Goal: Task Accomplishment & Management: Complete application form

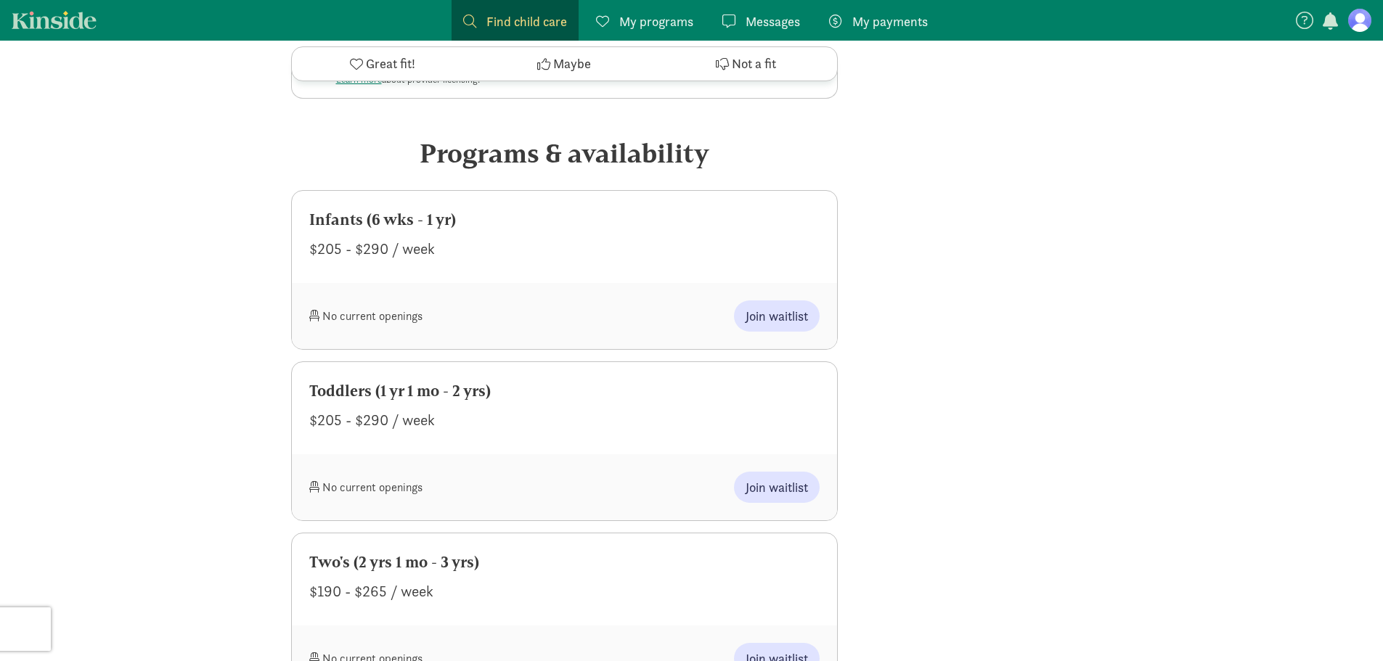
scroll to position [653, 0]
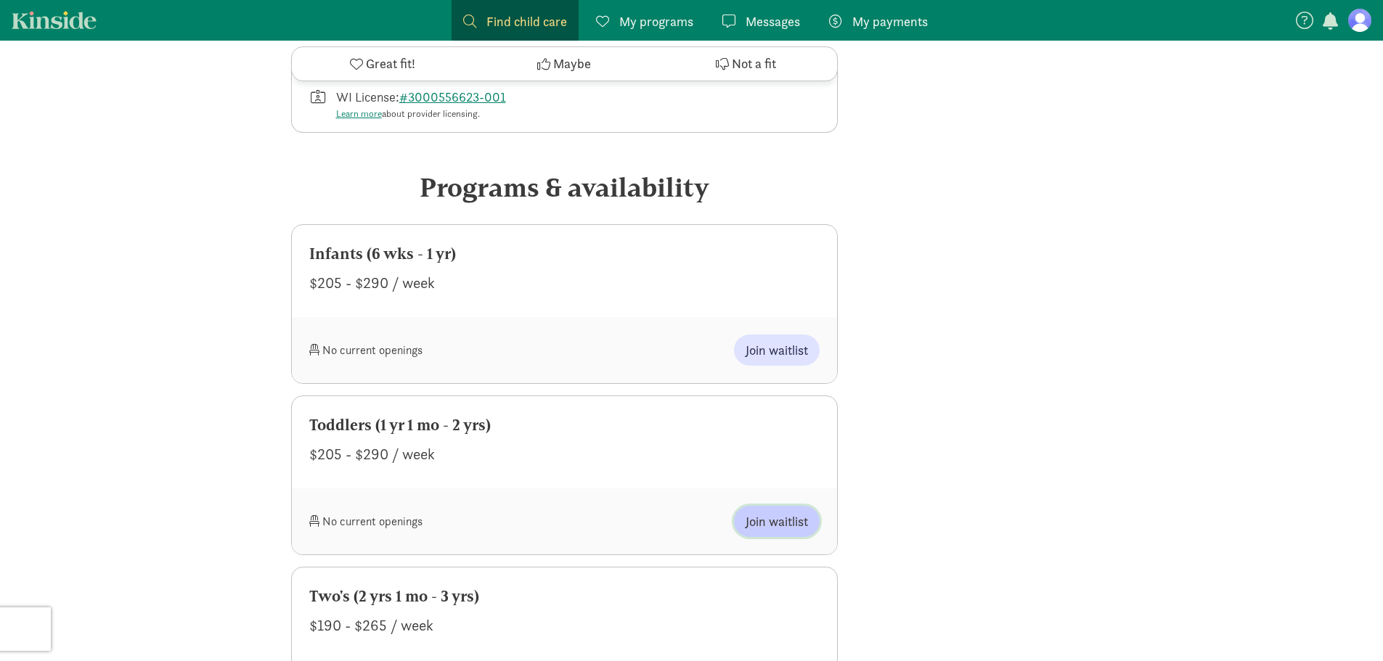
click at [746, 512] on span "Join waitlist" at bounding box center [777, 522] width 62 height 20
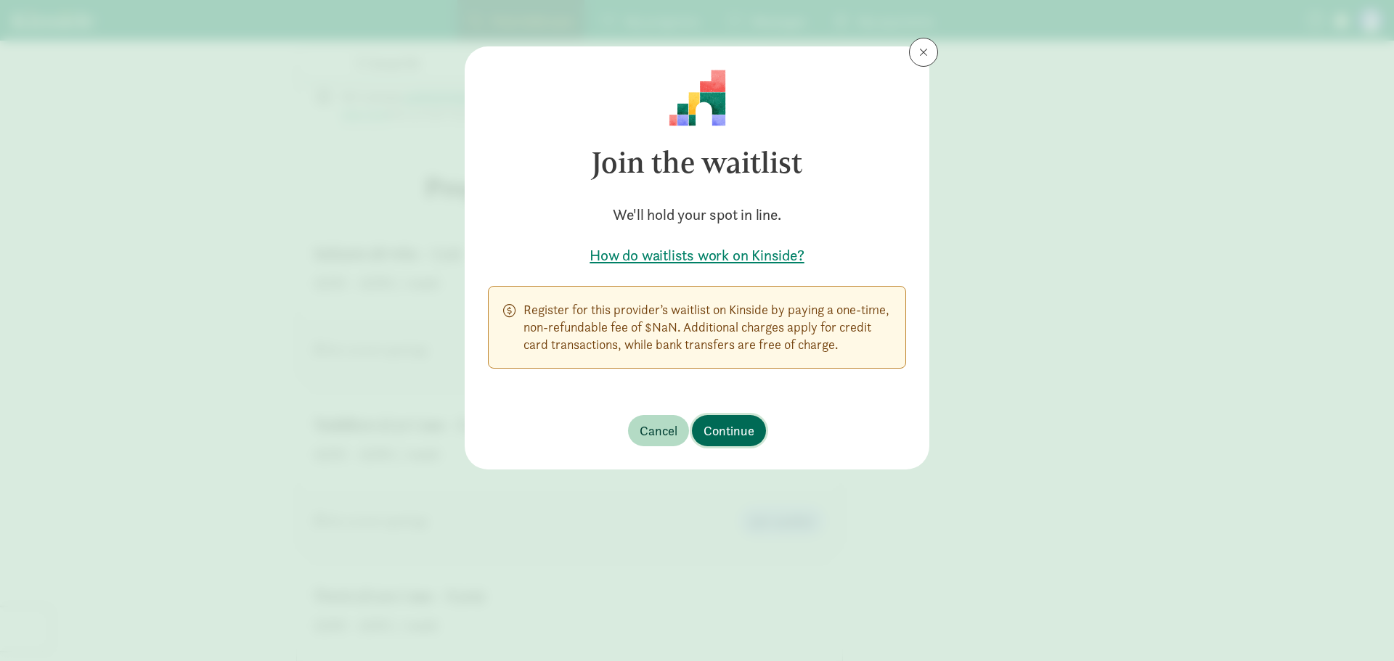
click at [719, 428] on span "Continue" at bounding box center [729, 431] width 51 height 20
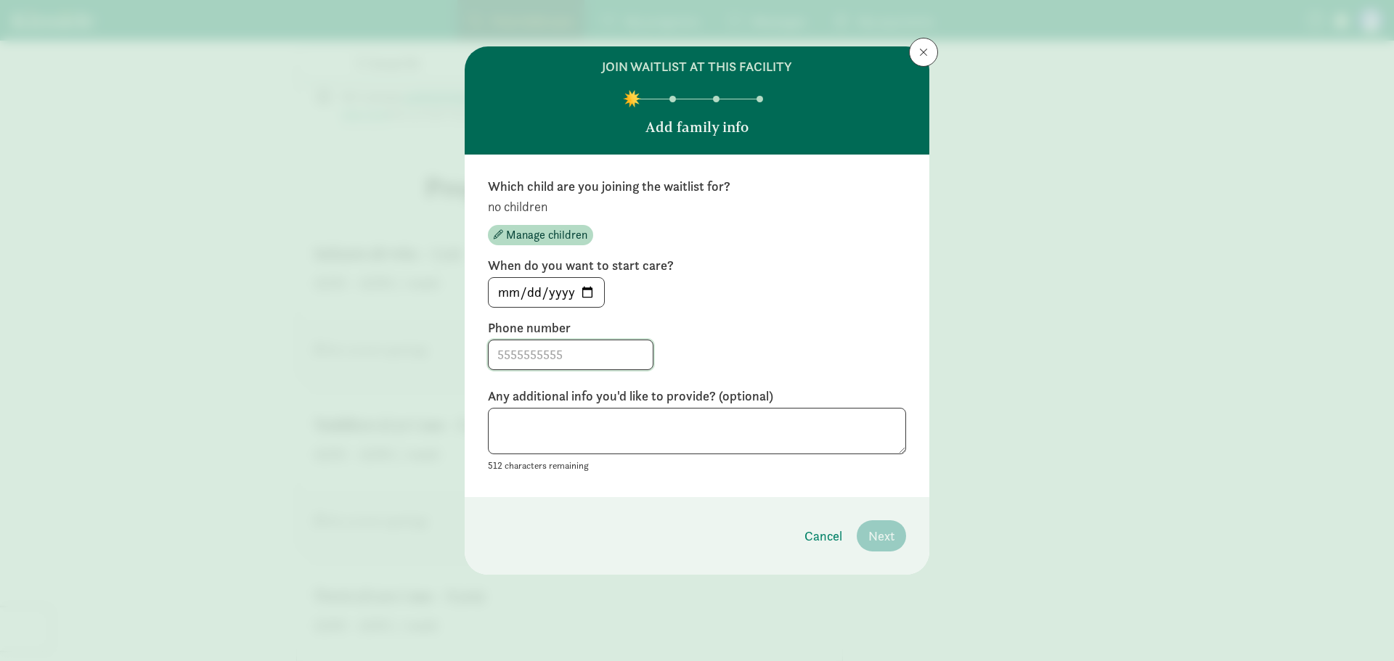
click at [565, 362] on input at bounding box center [571, 355] width 164 height 29
click at [520, 353] on input "6089633695" at bounding box center [571, 355] width 164 height 29
click at [545, 352] on input "608-9633695" at bounding box center [571, 355] width 164 height 29
type input "[PHONE_NUMBER]"
click at [570, 416] on textarea at bounding box center [697, 431] width 418 height 47
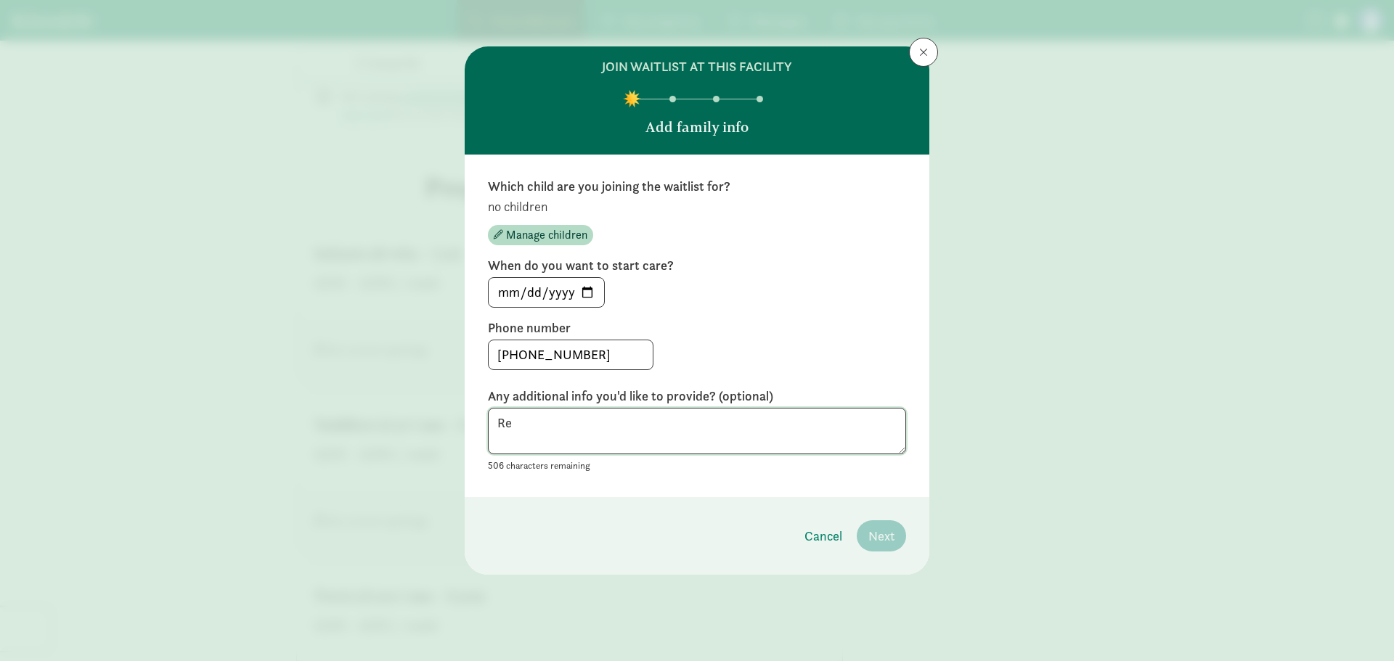
type textarea "R"
click at [550, 232] on span "Manage children" at bounding box center [546, 235] width 81 height 17
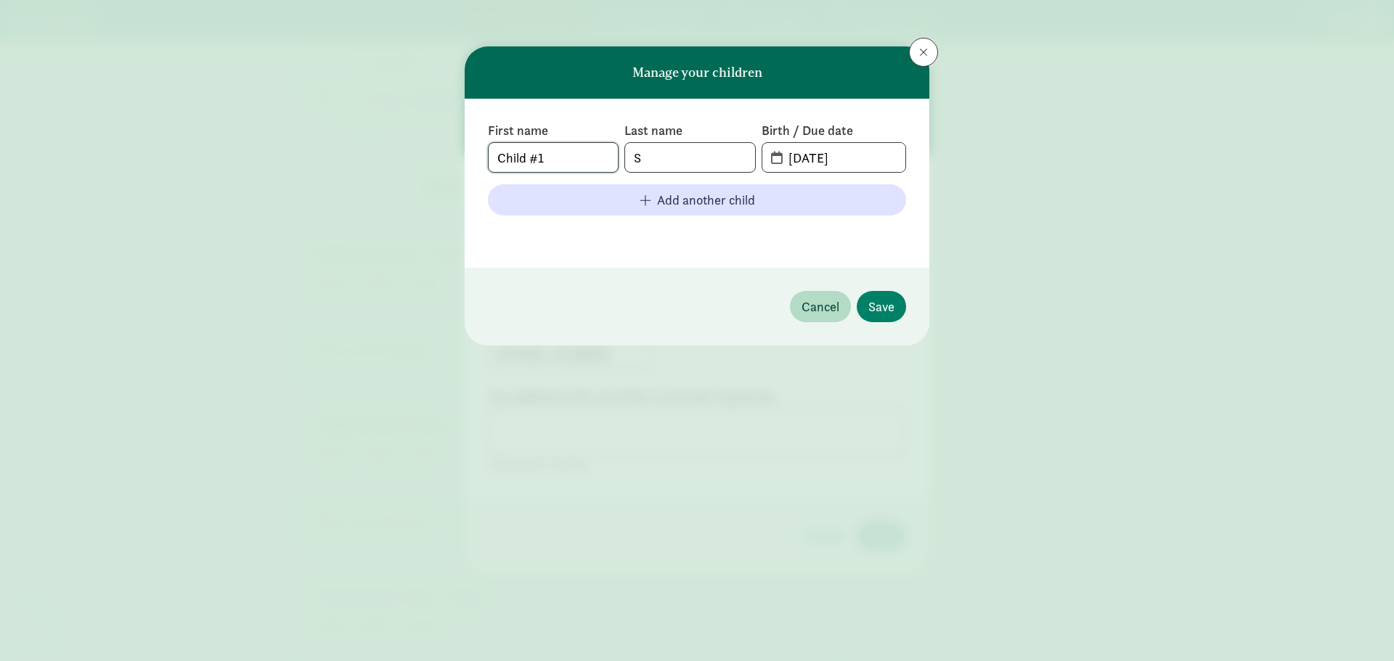
drag, startPoint x: 563, startPoint y: 154, endPoint x: 454, endPoint y: 157, distance: 109.7
click at [454, 157] on div "Manage your children First name Child #1 Last name S Birth / Due date 09-08-202…" at bounding box center [697, 330] width 1394 height 661
type input "Renlee"
click at [691, 155] on input "S" at bounding box center [689, 157] width 129 height 29
type input "Stuber"
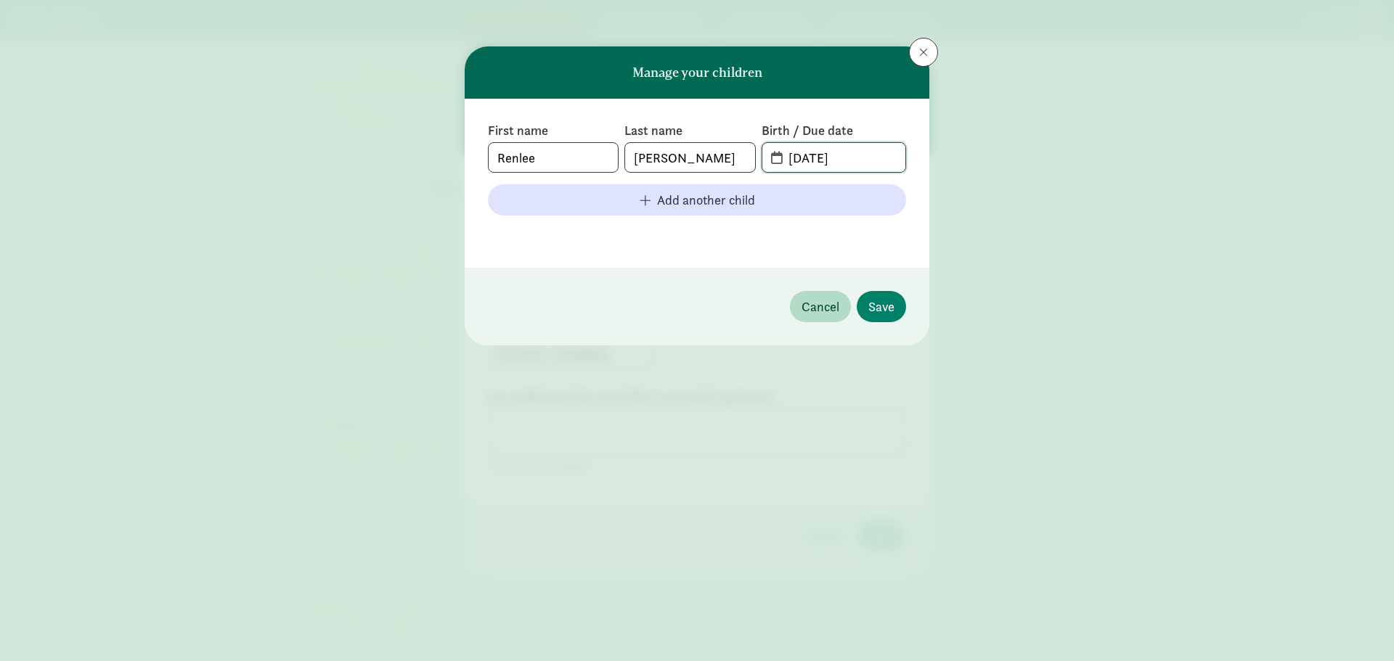
click at [867, 158] on input "09-08-2025" at bounding box center [843, 157] width 126 height 29
type input "0"
type input "11-20-2023"
click at [886, 311] on span "Save" at bounding box center [881, 307] width 26 height 20
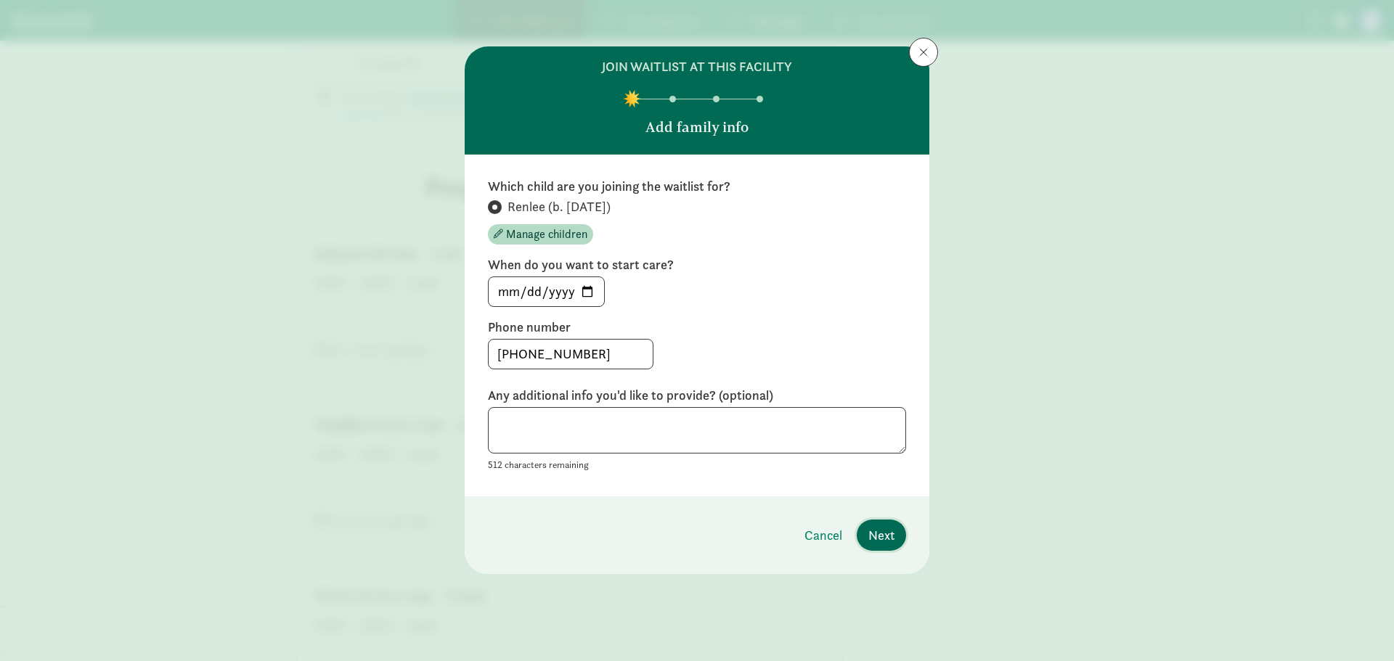
click at [875, 535] on span "Next" at bounding box center [881, 536] width 26 height 20
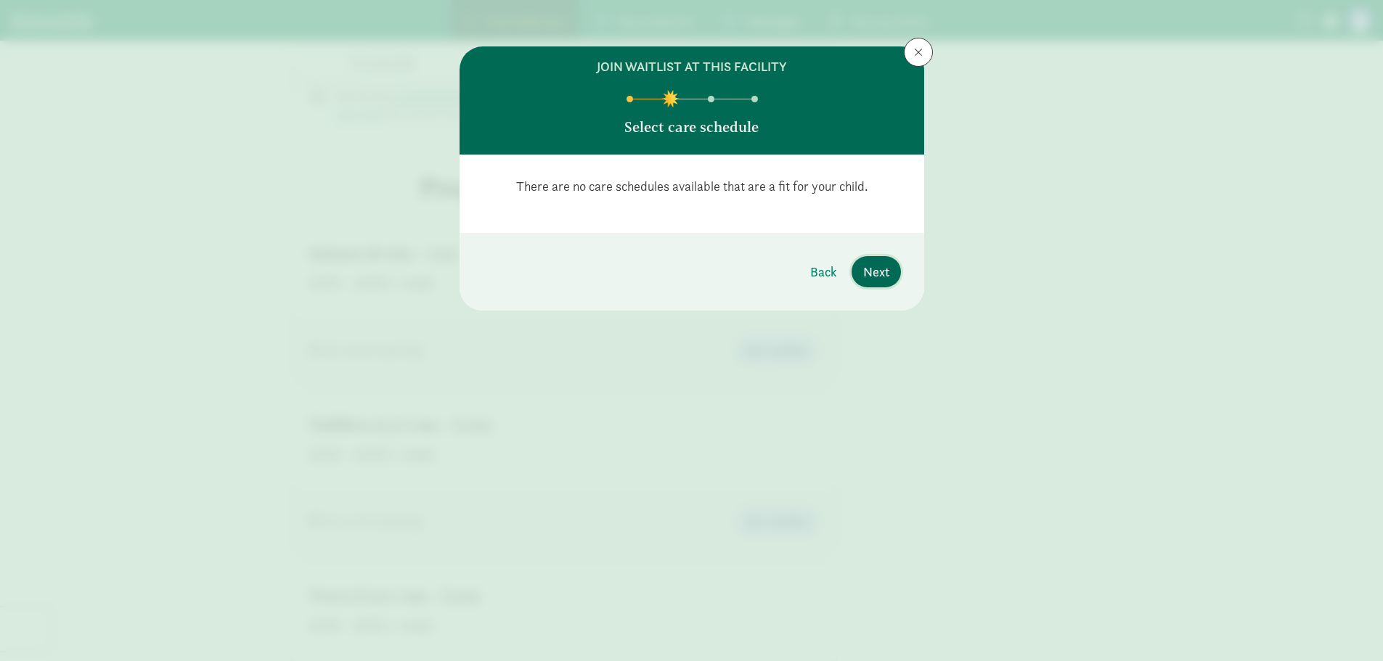
click at [879, 264] on span "Next" at bounding box center [876, 272] width 26 height 20
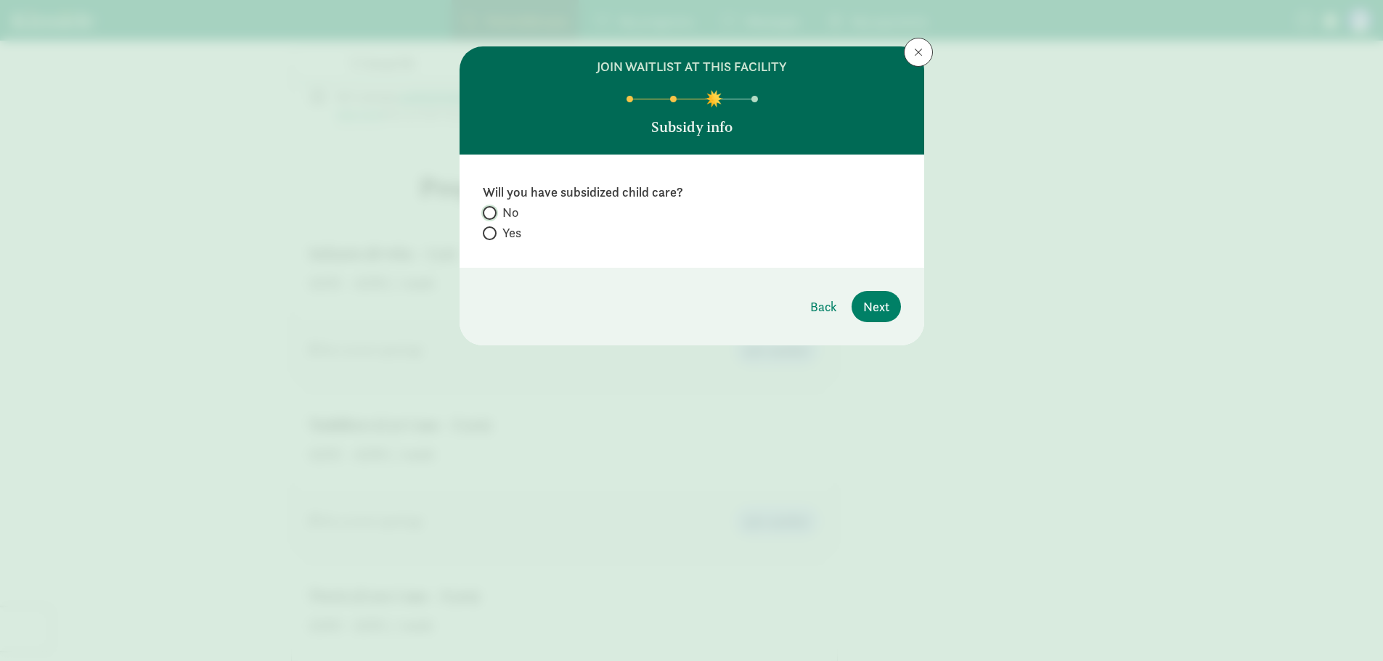
click at [484, 213] on input "No" at bounding box center [487, 212] width 9 height 9
radio input "true"
click at [885, 309] on span "Next" at bounding box center [876, 307] width 26 height 20
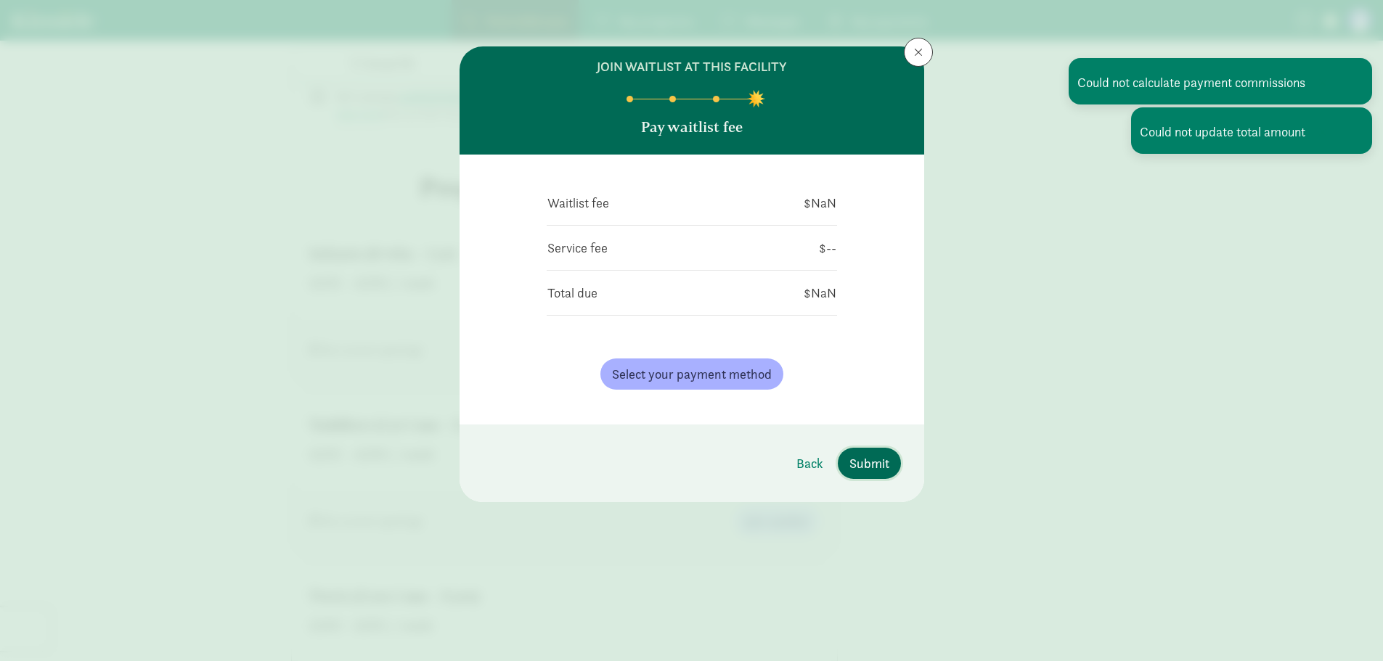
click at [887, 472] on span "Submit" at bounding box center [870, 464] width 40 height 20
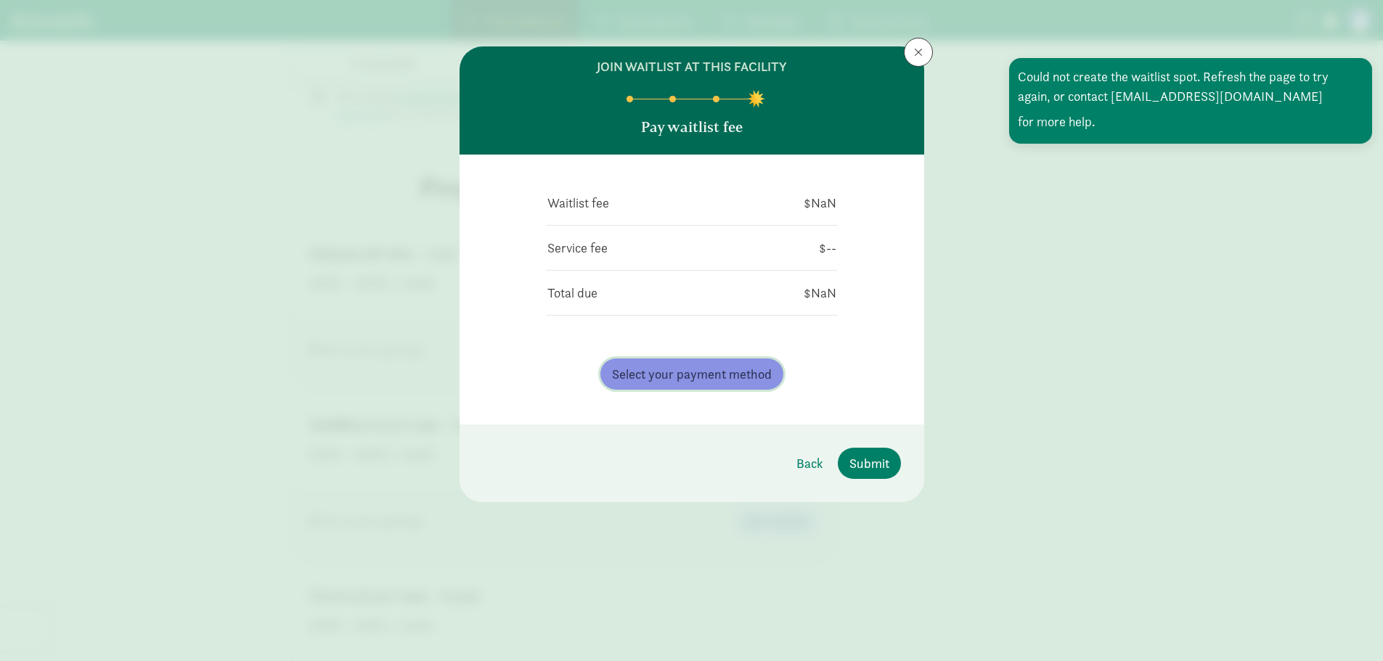
click at [731, 381] on span "Select your payment method" at bounding box center [692, 375] width 160 height 20
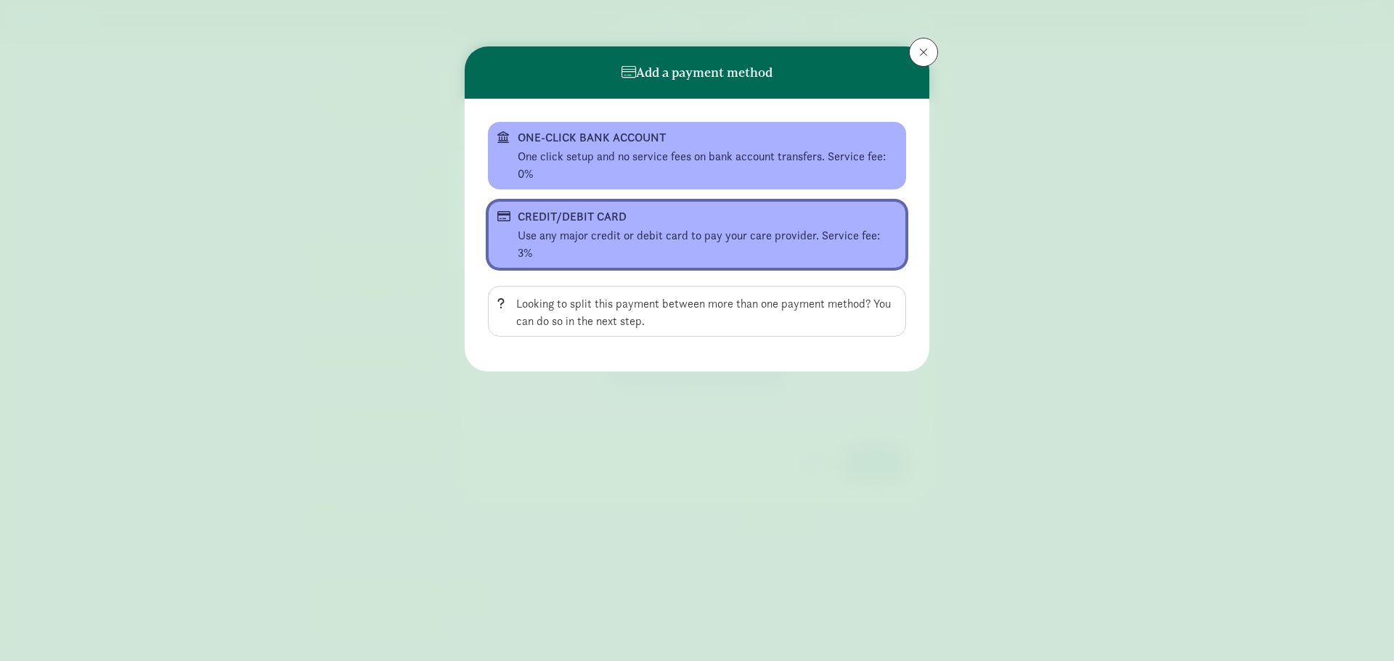
click at [672, 229] on div "Use any major credit or debit card to pay your care provider. Service fee: 3%" at bounding box center [707, 244] width 379 height 35
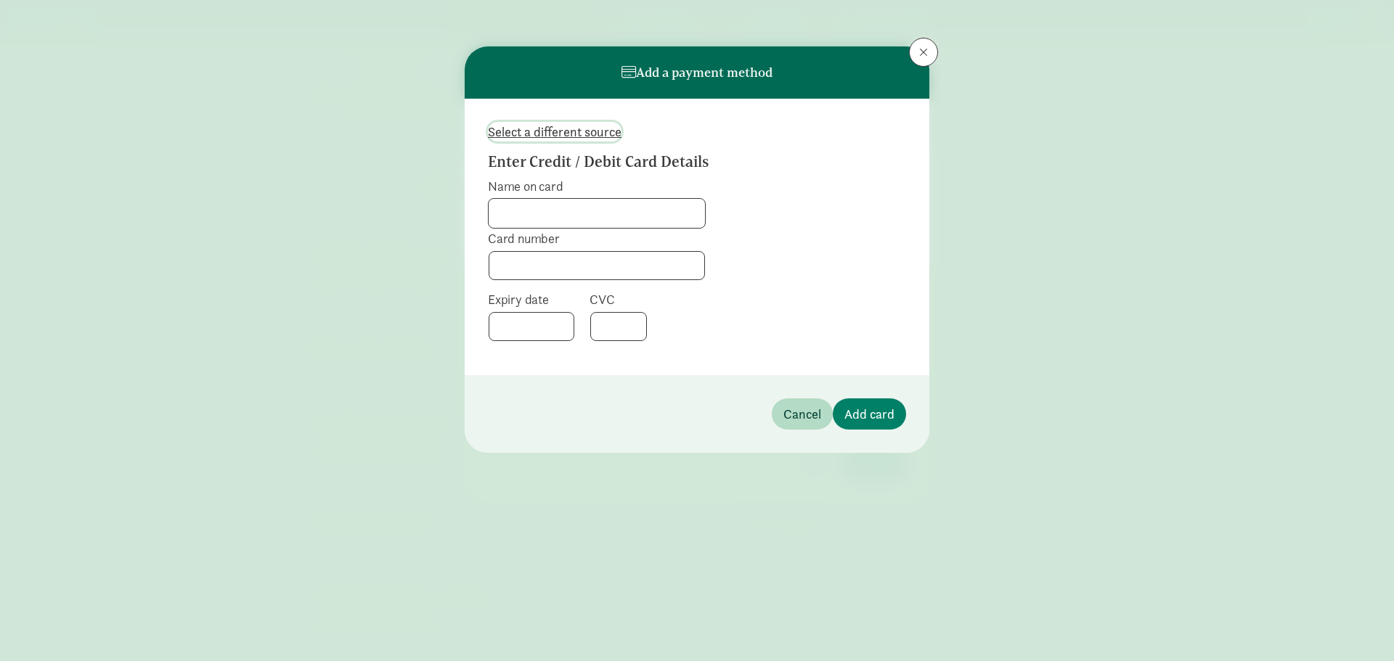
click at [605, 134] on span "Select a different source" at bounding box center [555, 132] width 134 height 20
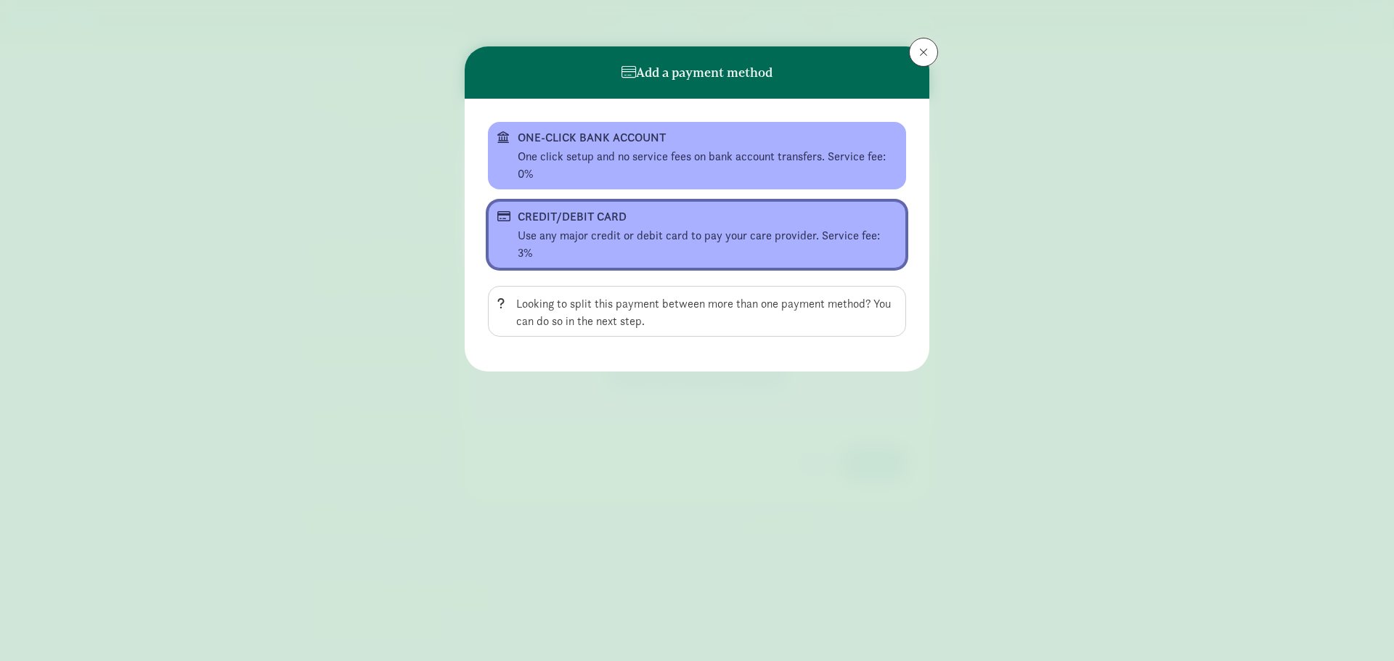
click at [617, 225] on div "CREDIT/DEBIT CARD" at bounding box center [696, 216] width 356 height 17
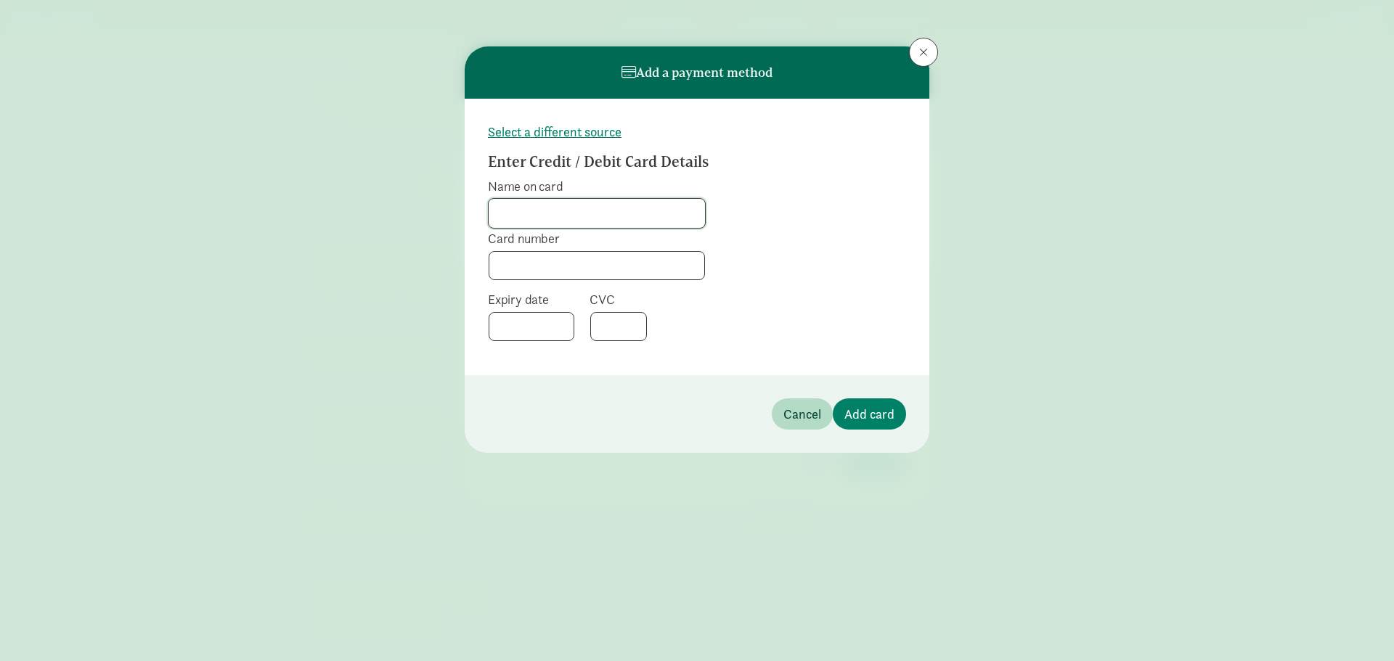
click at [617, 216] on input "Name on card" at bounding box center [597, 213] width 216 height 29
type input "Stevi Sobojinski"
click at [881, 414] on span "Add card" at bounding box center [869, 414] width 50 height 20
click at [865, 410] on span "Add card" at bounding box center [869, 414] width 50 height 20
click at [895, 417] on button "Add card" at bounding box center [869, 414] width 73 height 31
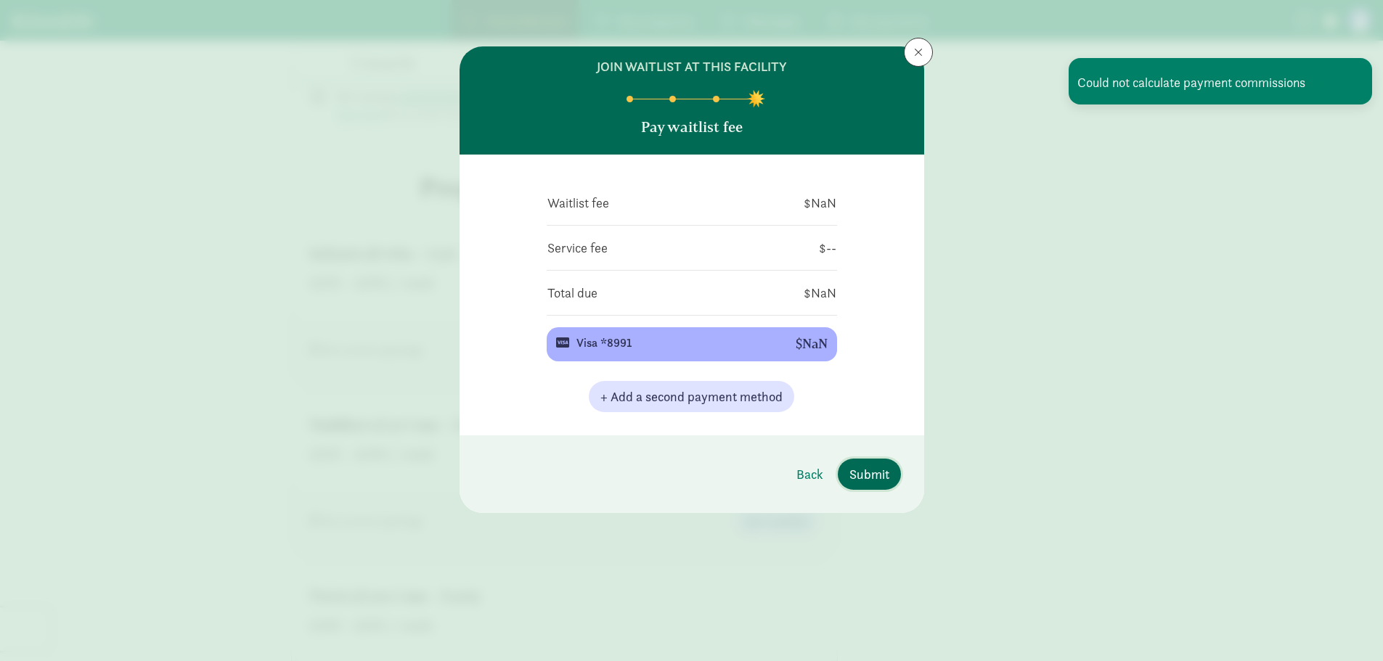
click at [869, 467] on span "Submit" at bounding box center [870, 475] width 40 height 20
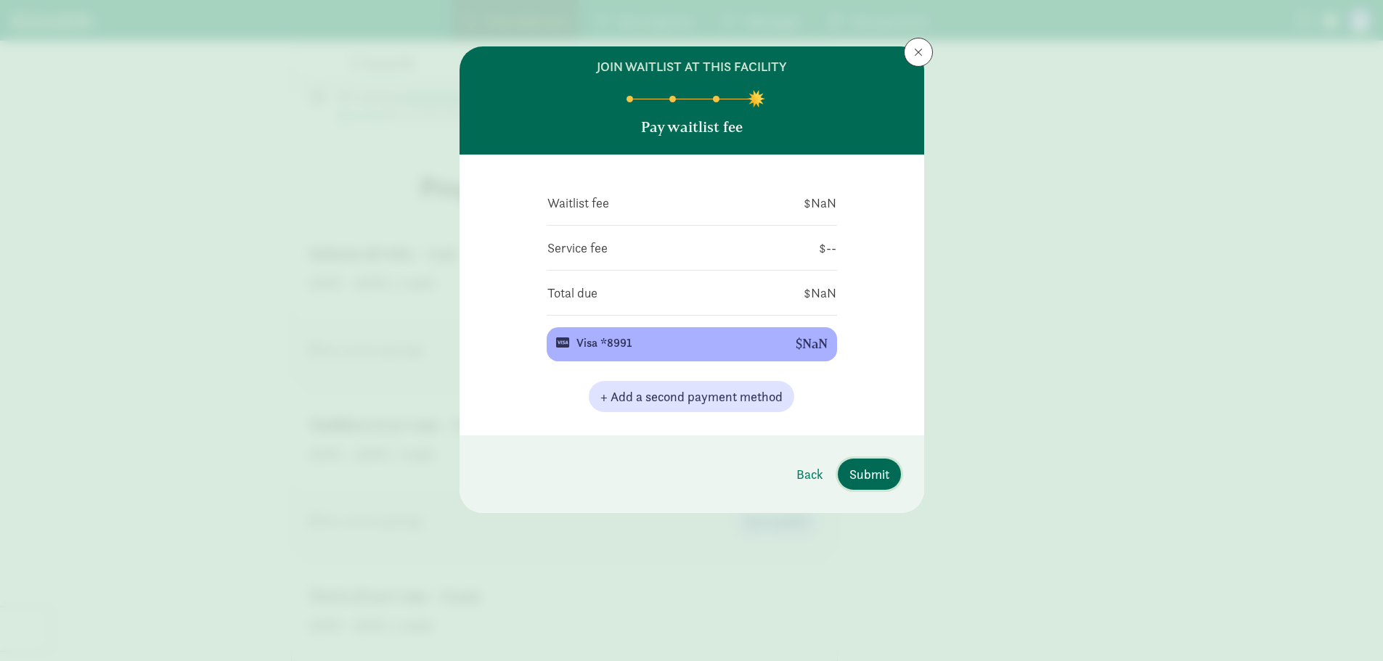
click at [870, 477] on span "Submit" at bounding box center [870, 475] width 40 height 20
click at [872, 480] on span "Submit" at bounding box center [870, 475] width 40 height 20
click at [710, 330] on button "Visa *8991 $NaN" at bounding box center [692, 344] width 290 height 34
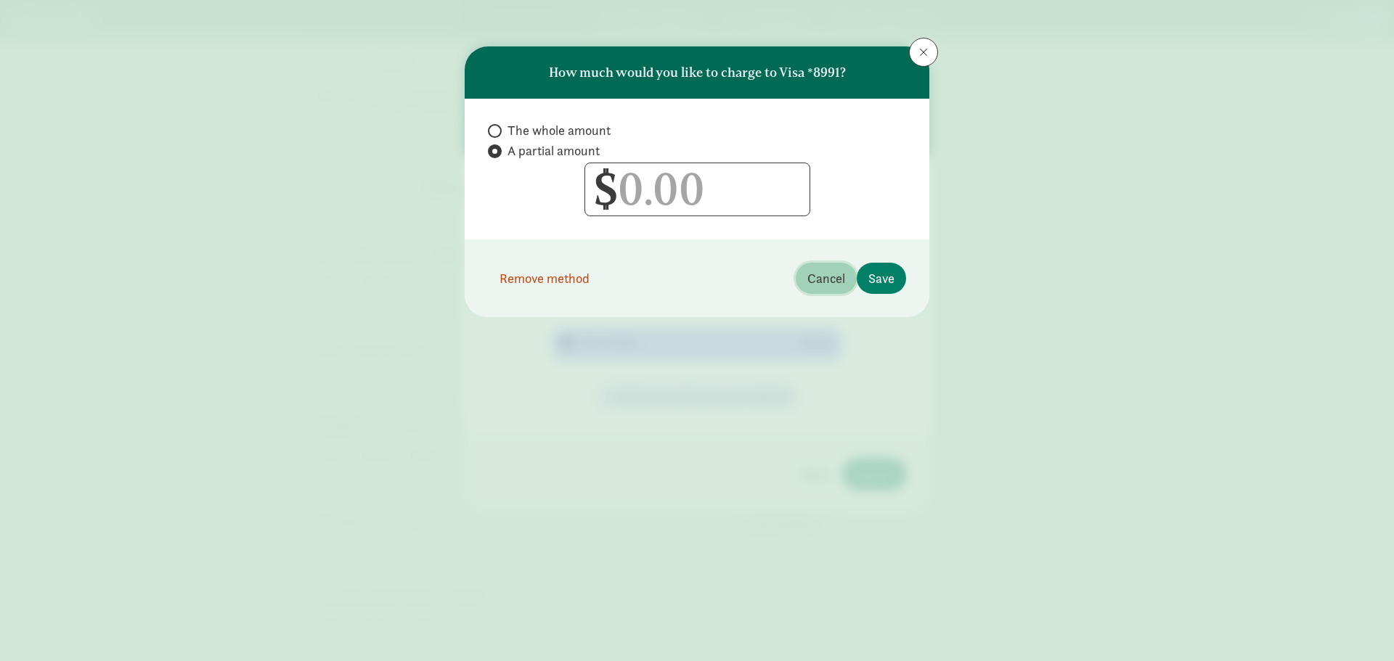
click at [836, 271] on span "Cancel" at bounding box center [826, 279] width 38 height 20
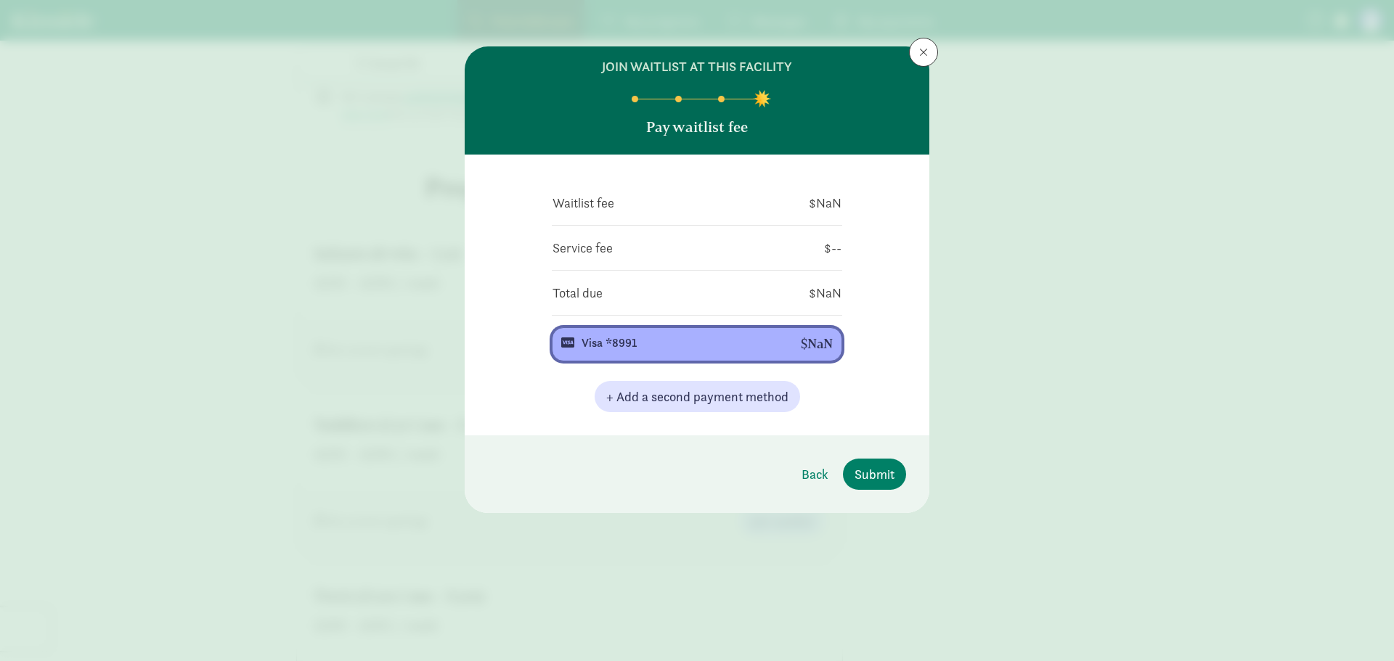
click at [741, 341] on div "Visa *8991" at bounding box center [680, 343] width 196 height 17
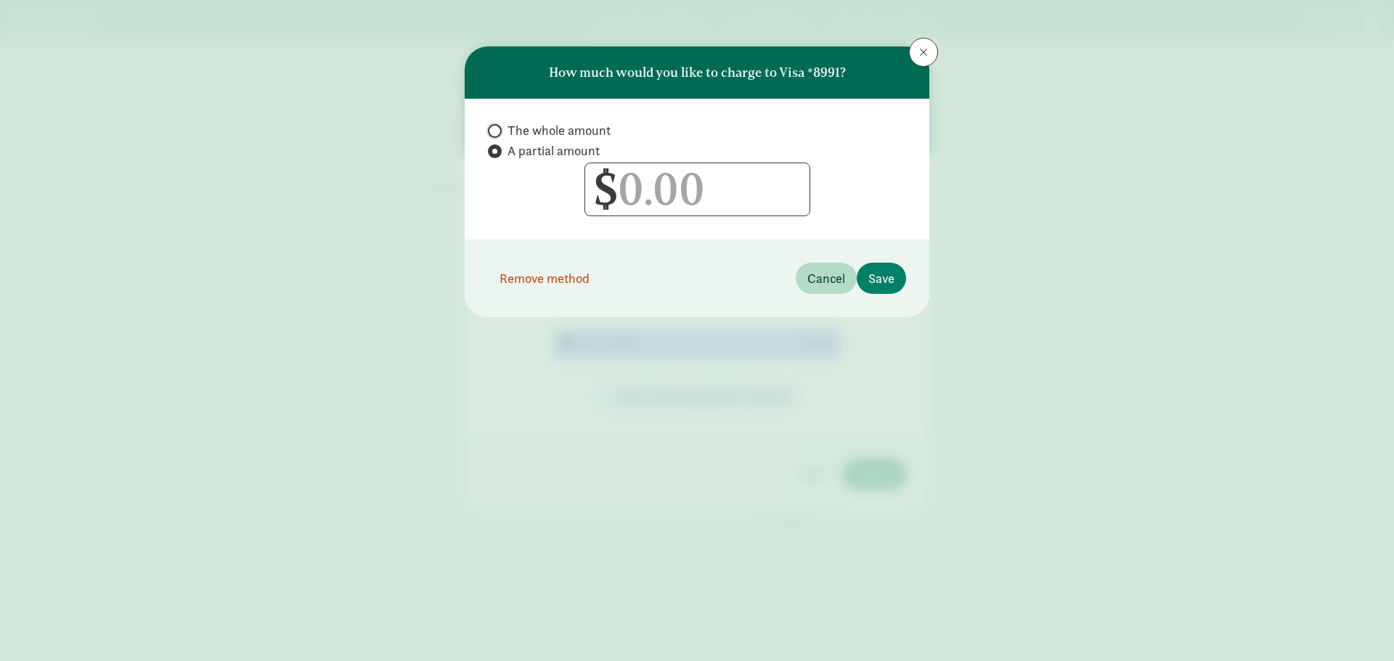
click at [492, 129] on input "The whole amount" at bounding box center [492, 130] width 9 height 9
radio input "true"
radio input "false"
click at [883, 271] on span "Save" at bounding box center [881, 279] width 26 height 20
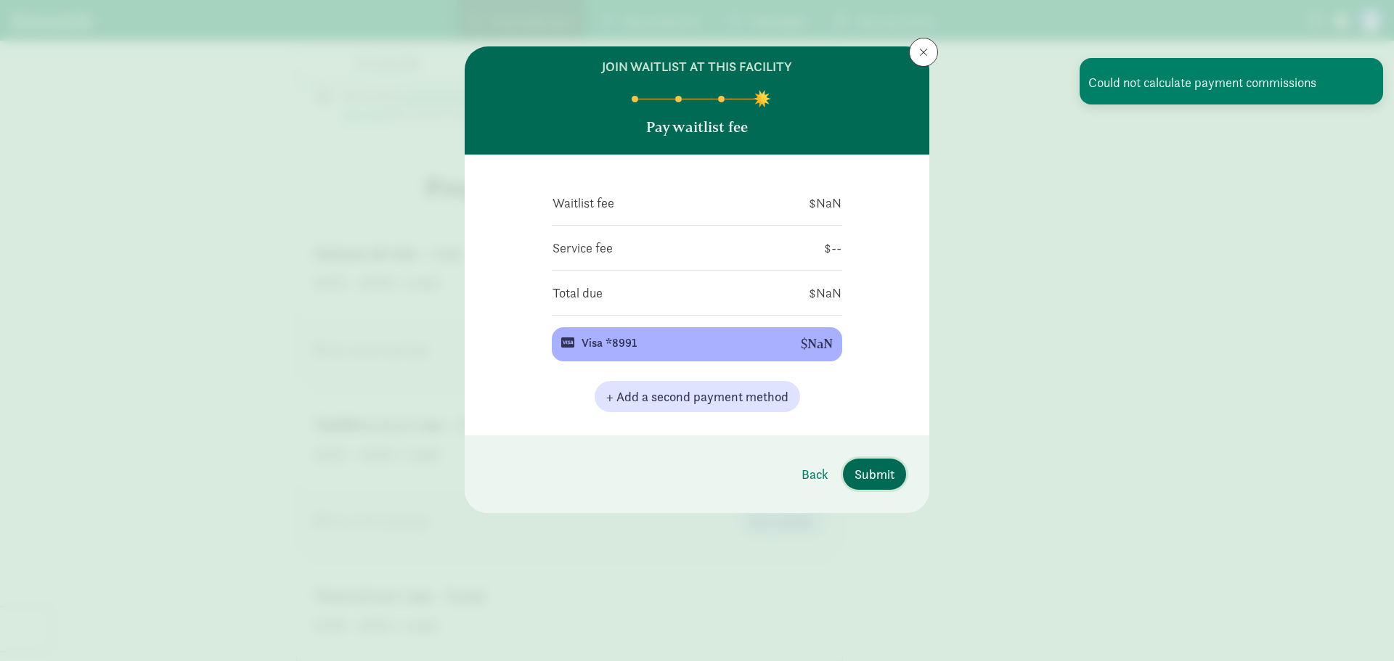
click at [895, 476] on button "Submit" at bounding box center [874, 474] width 63 height 31
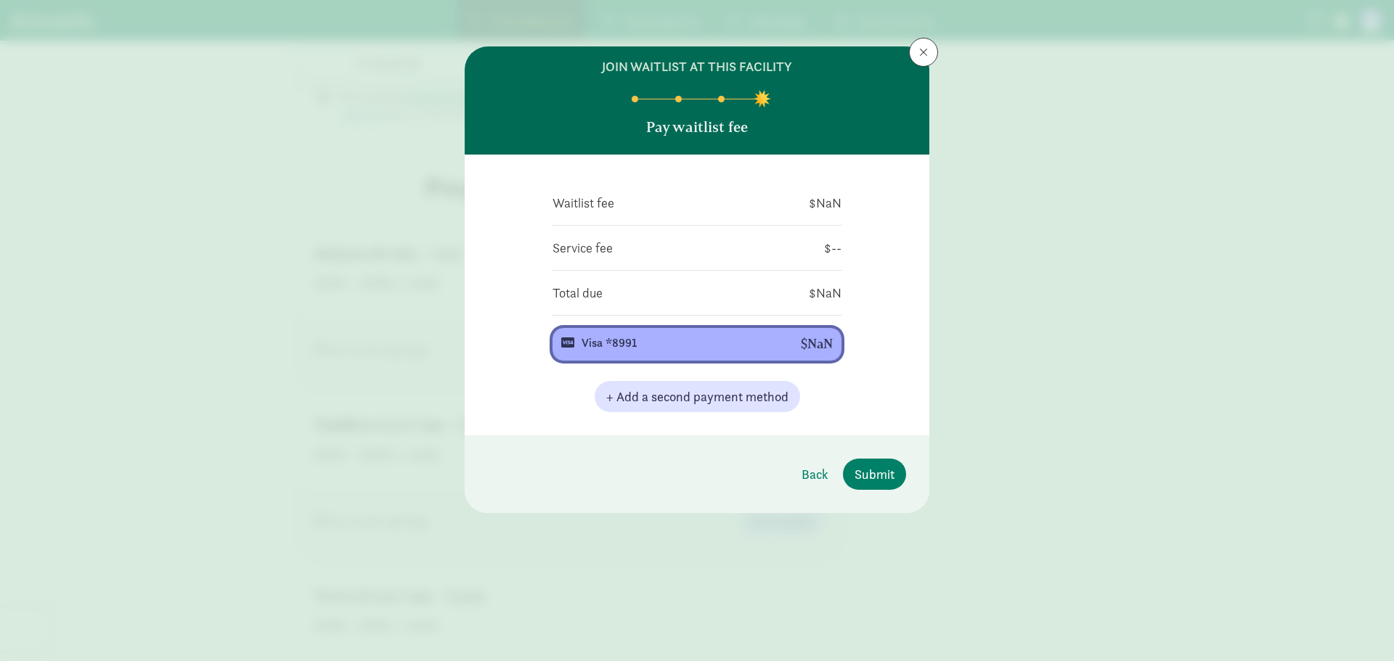
click at [730, 341] on div "Visa *8991" at bounding box center [680, 343] width 196 height 17
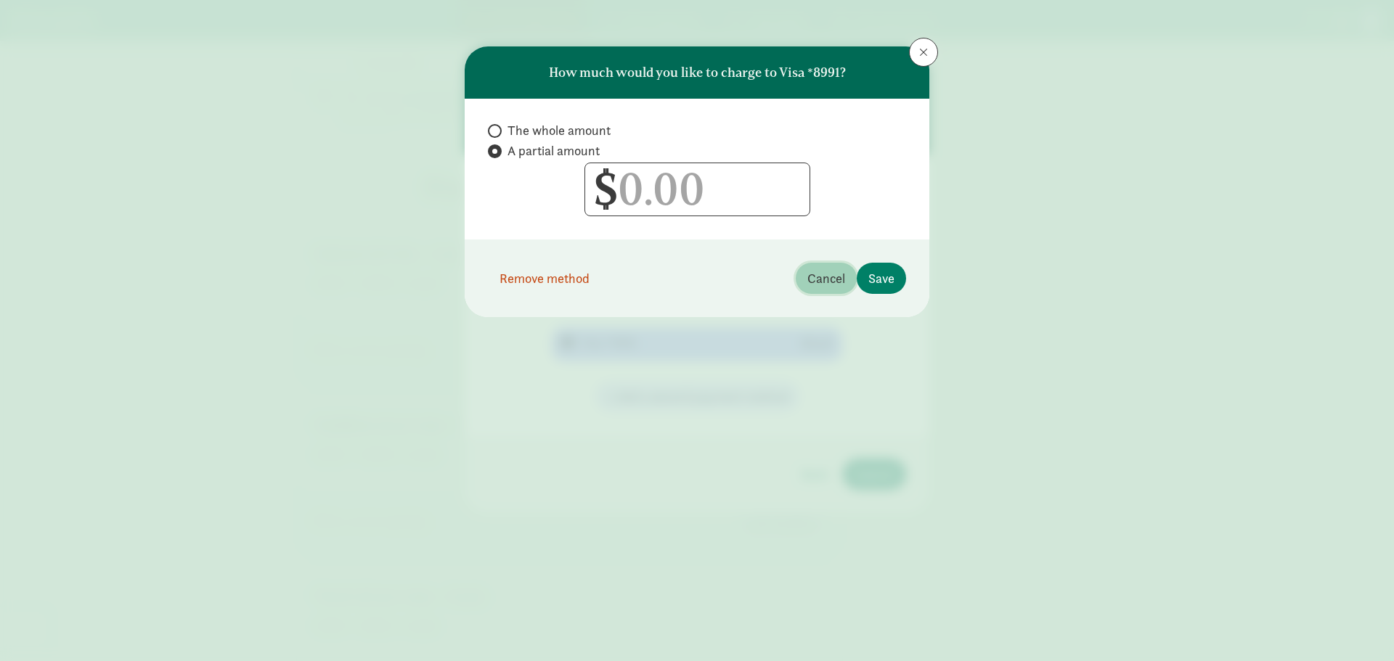
click at [839, 280] on span "Cancel" at bounding box center [826, 279] width 38 height 20
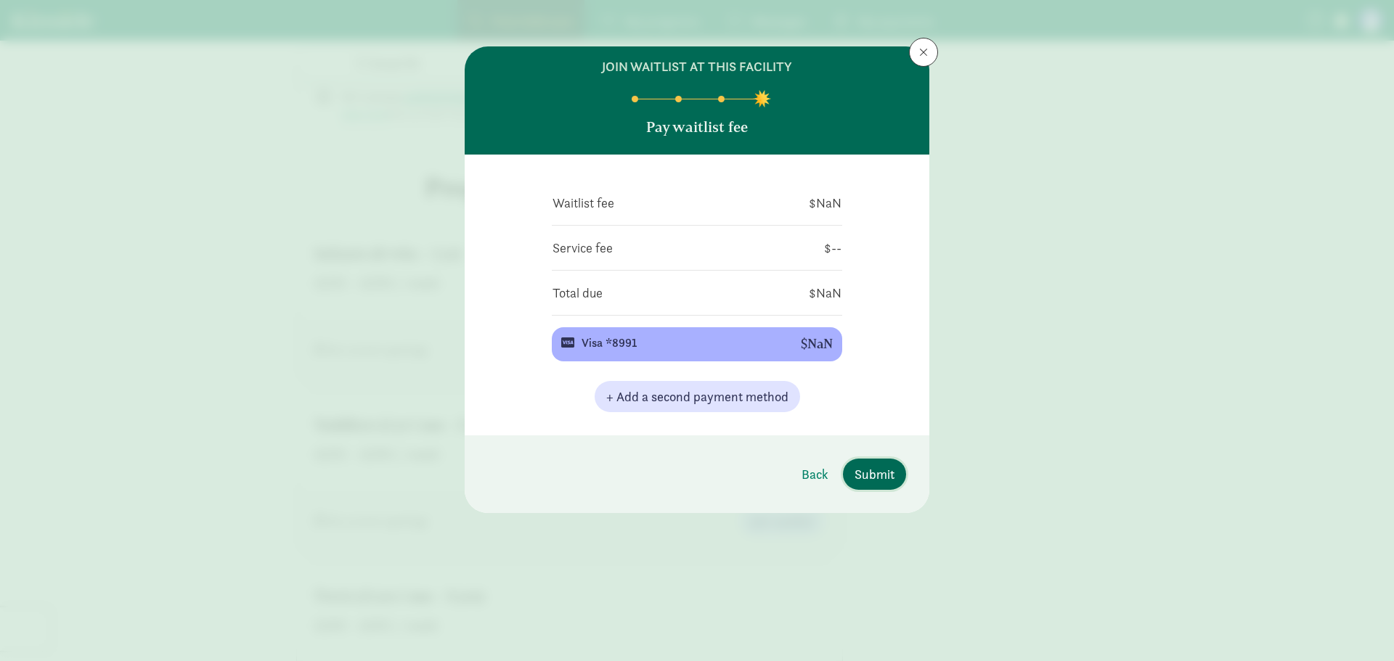
click at [864, 472] on span "Submit" at bounding box center [875, 475] width 40 height 20
click at [895, 471] on button "Submit" at bounding box center [874, 474] width 63 height 31
click at [919, 50] on span at bounding box center [923, 52] width 9 height 12
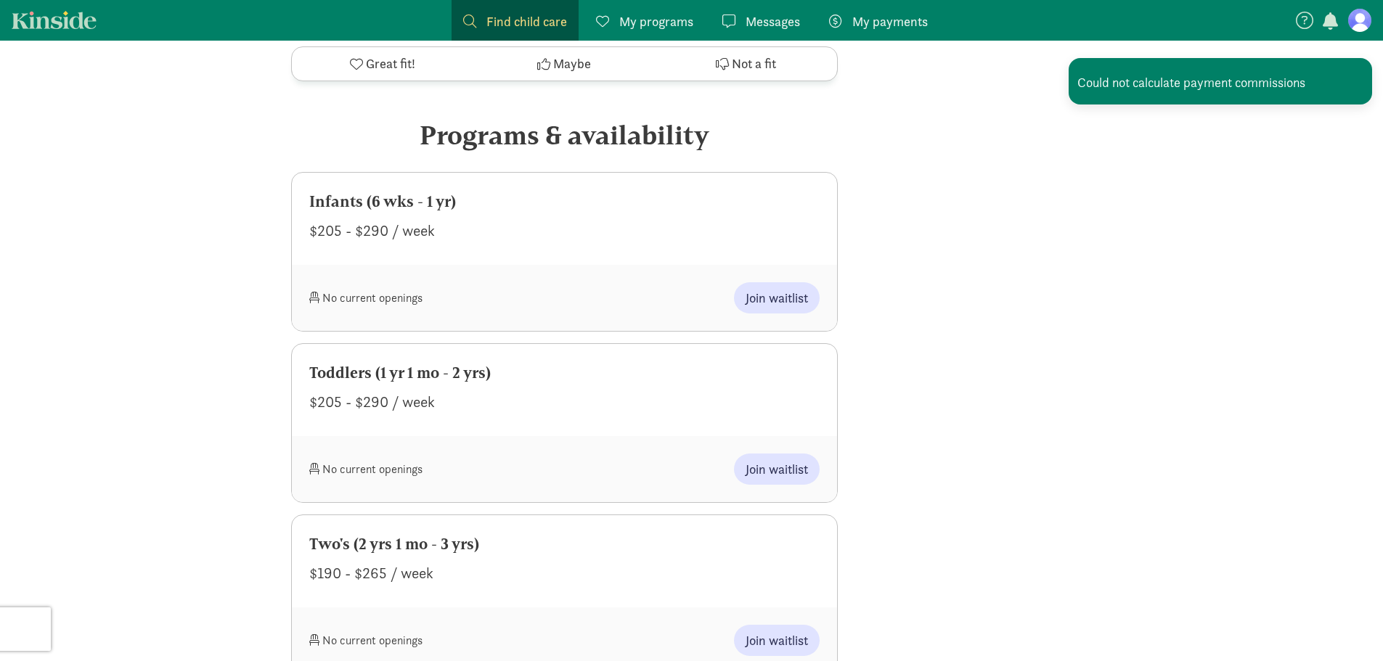
scroll to position [871, 0]
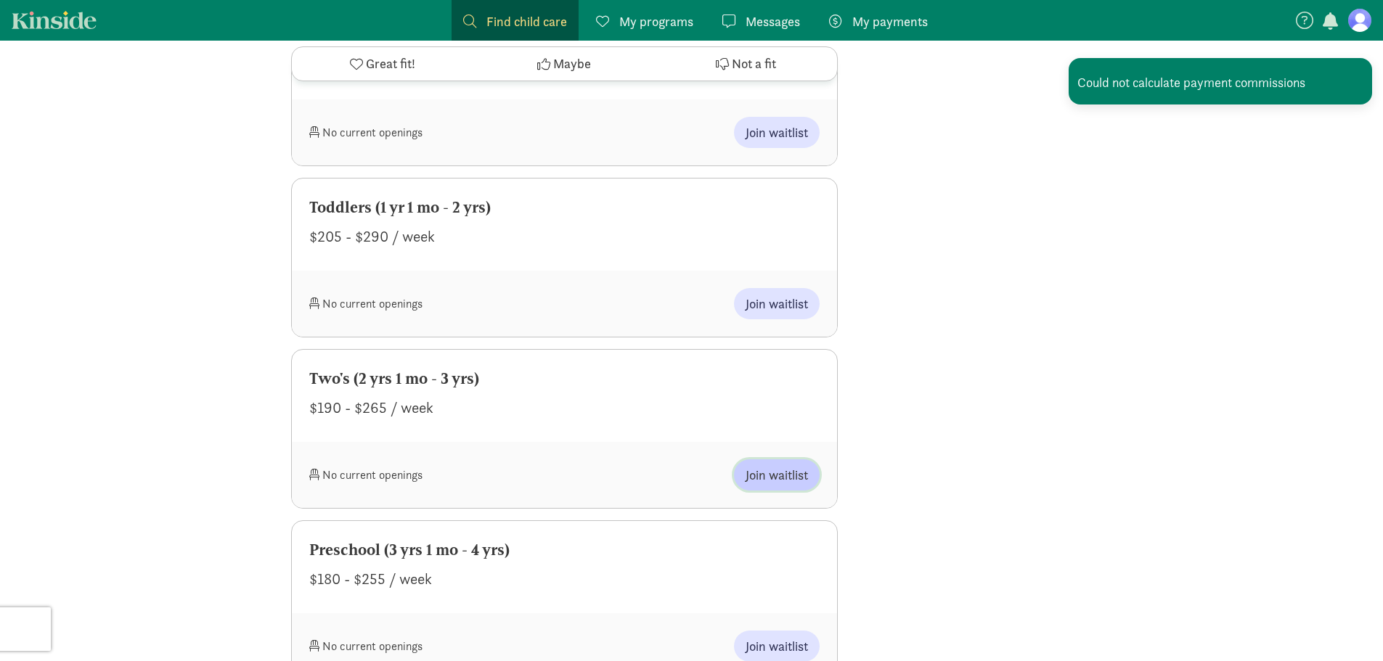
click at [797, 460] on button "Join waitlist" at bounding box center [777, 475] width 86 height 31
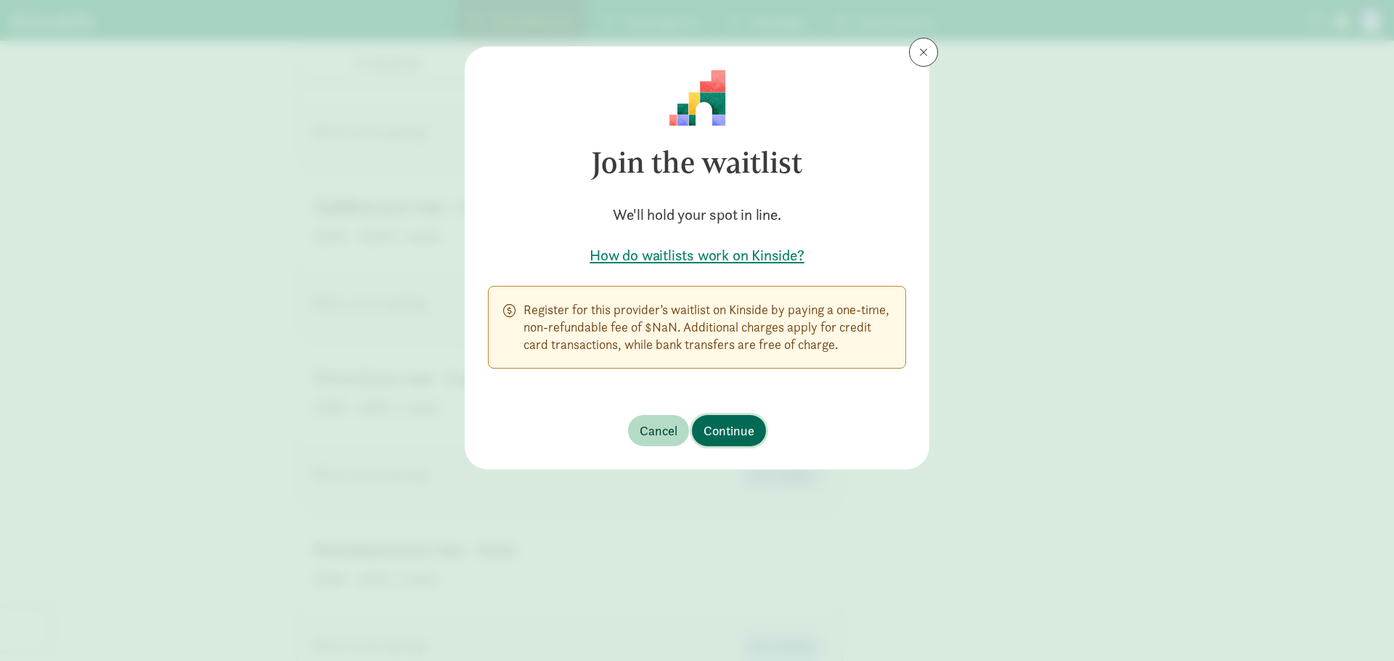
click at [712, 430] on span "Continue" at bounding box center [729, 431] width 51 height 20
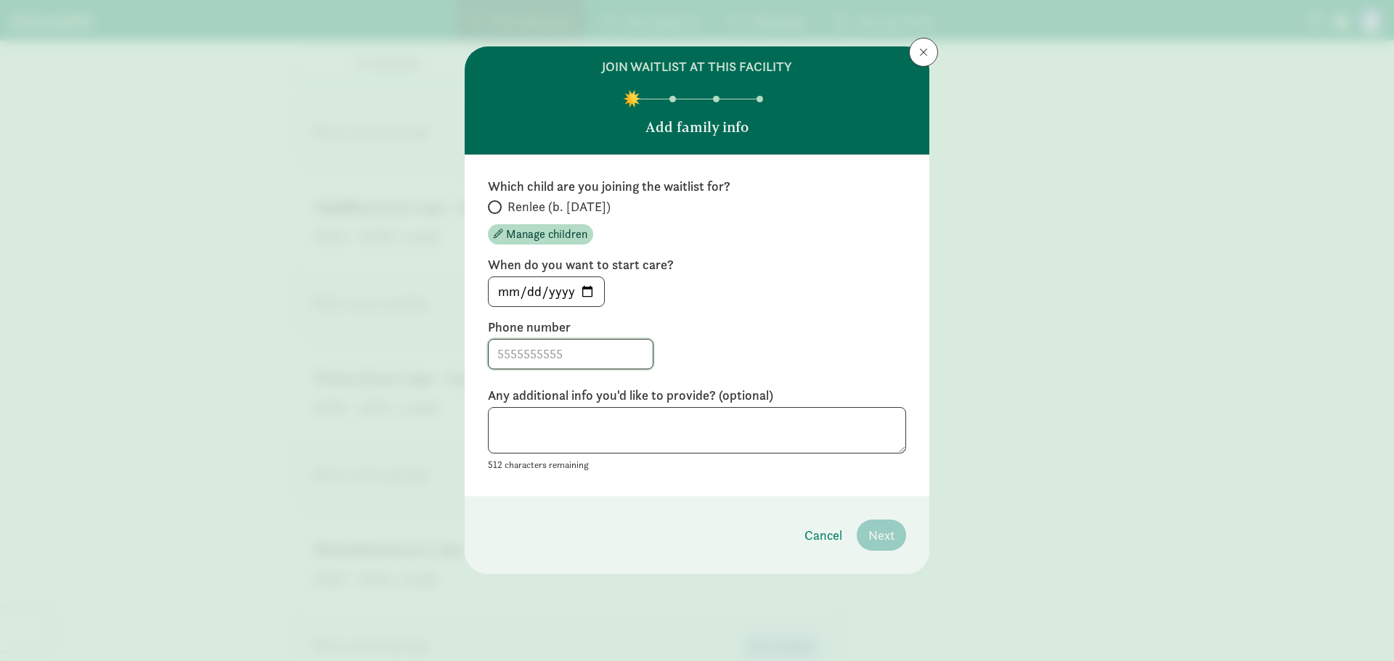
click at [551, 343] on input at bounding box center [571, 354] width 164 height 29
type input "[PHONE_NUMBER]"
click at [749, 436] on textarea at bounding box center [697, 430] width 418 height 47
click at [491, 207] on input "Renlee (b. [DATE])" at bounding box center [492, 207] width 9 height 9
radio input "true"
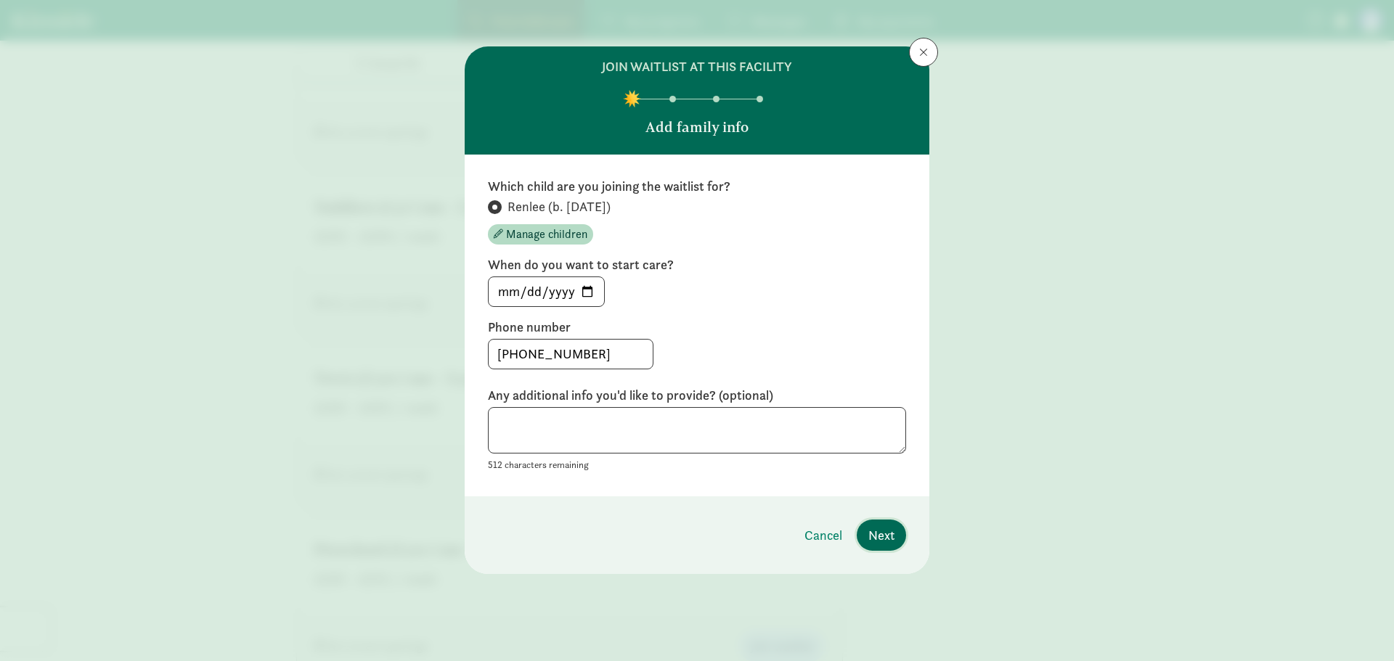
click at [879, 528] on span "Next" at bounding box center [881, 536] width 26 height 20
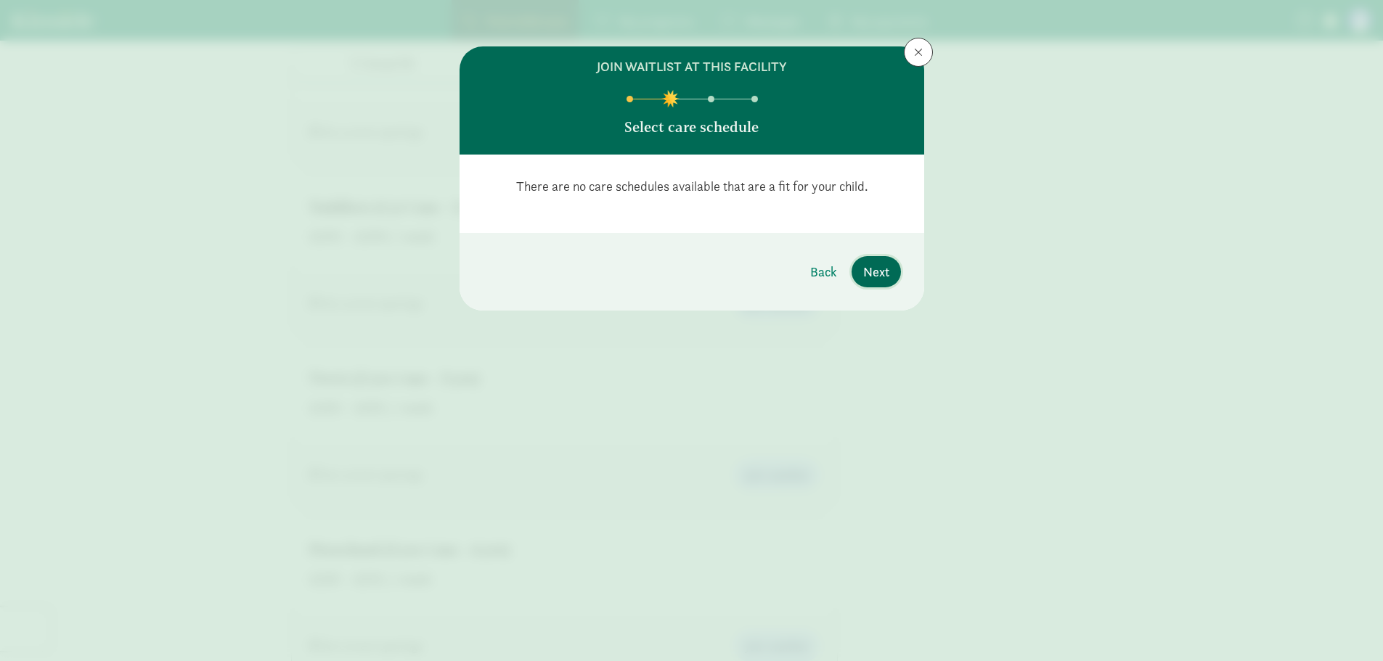
click at [870, 263] on span "Next" at bounding box center [876, 272] width 26 height 20
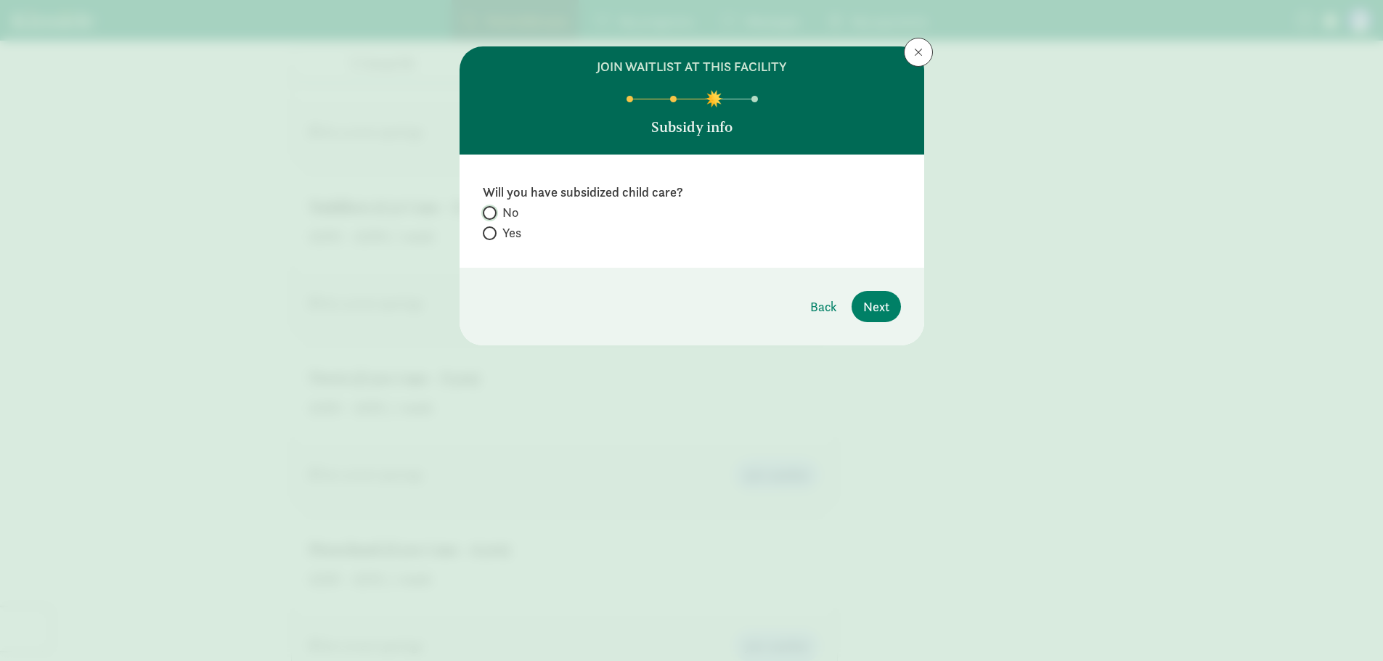
click at [488, 209] on input "No" at bounding box center [487, 212] width 9 height 9
radio input "true"
click at [879, 304] on span "Next" at bounding box center [876, 307] width 26 height 20
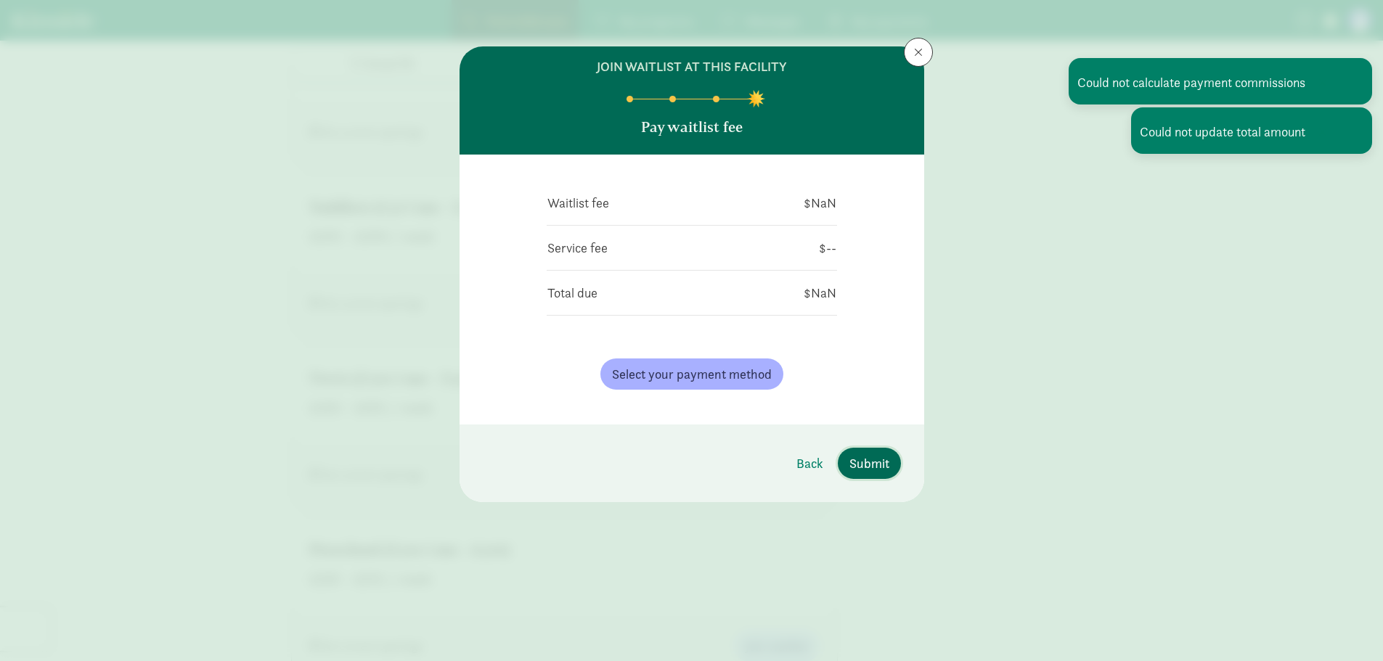
click at [873, 459] on span "Submit" at bounding box center [870, 464] width 40 height 20
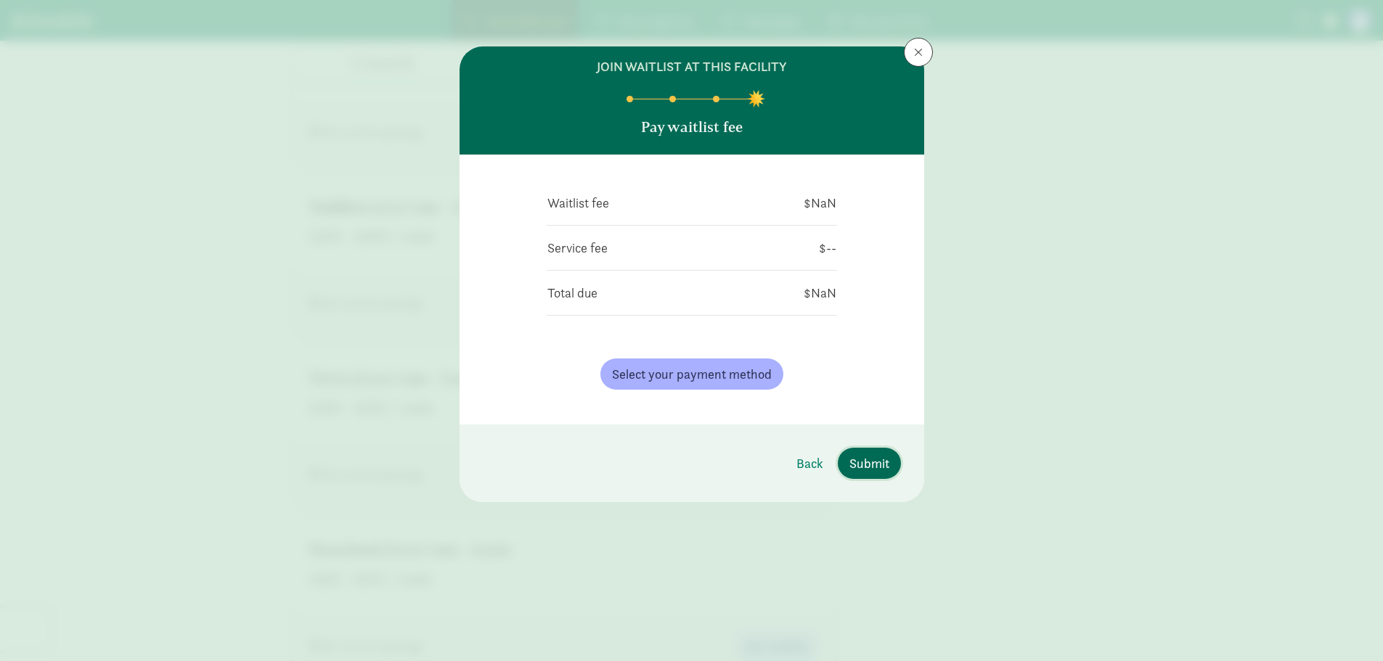
click at [871, 465] on span "Submit" at bounding box center [870, 464] width 40 height 20
click at [876, 461] on span "Submit" at bounding box center [870, 464] width 40 height 20
click at [703, 372] on span "Select your payment method" at bounding box center [692, 375] width 160 height 20
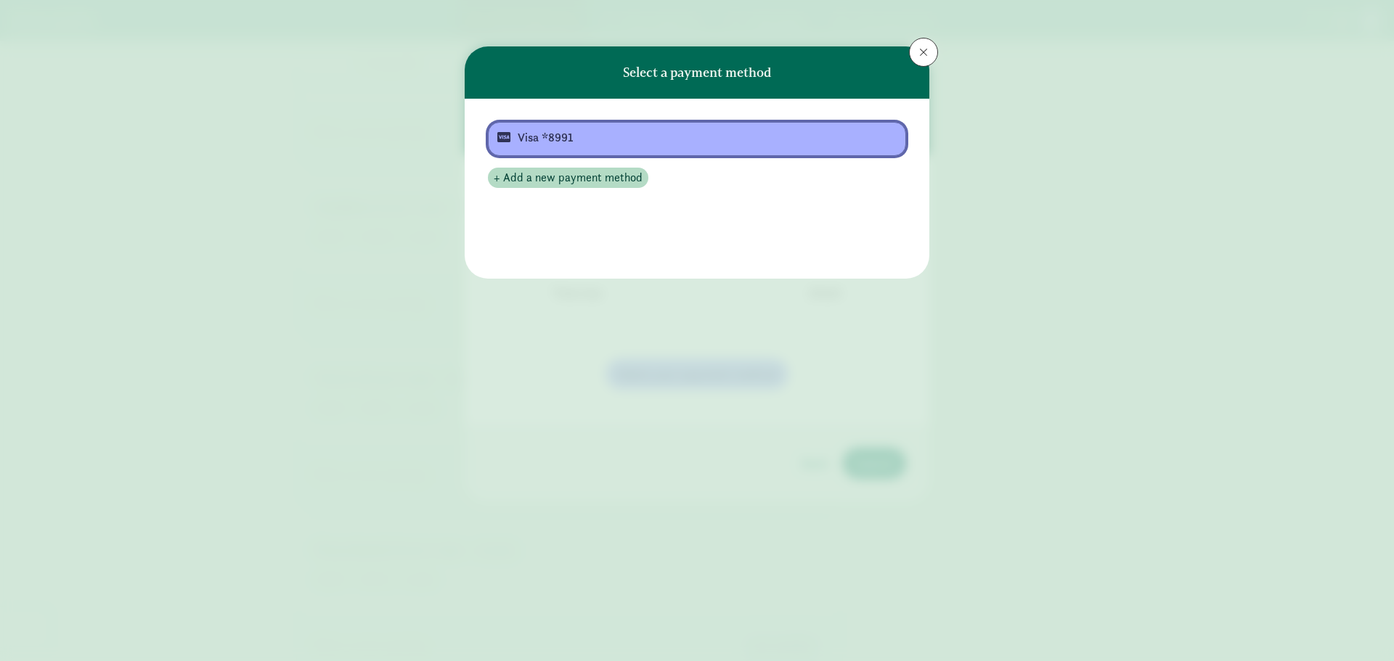
click at [563, 139] on div "Visa *8991" at bounding box center [696, 137] width 356 height 17
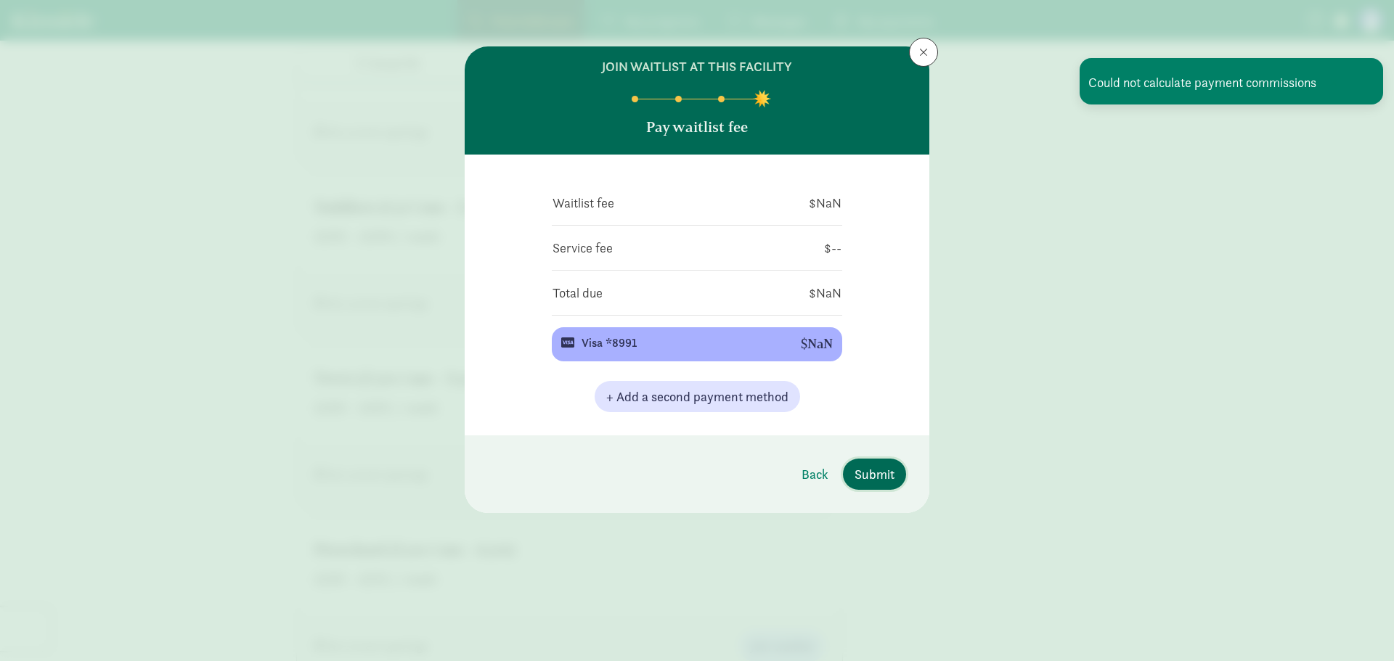
drag, startPoint x: 881, startPoint y: 486, endPoint x: 879, endPoint y: 469, distance: 16.8
click at [881, 485] on button "Submit" at bounding box center [874, 474] width 63 height 31
click at [889, 478] on span "Submit" at bounding box center [875, 475] width 40 height 20
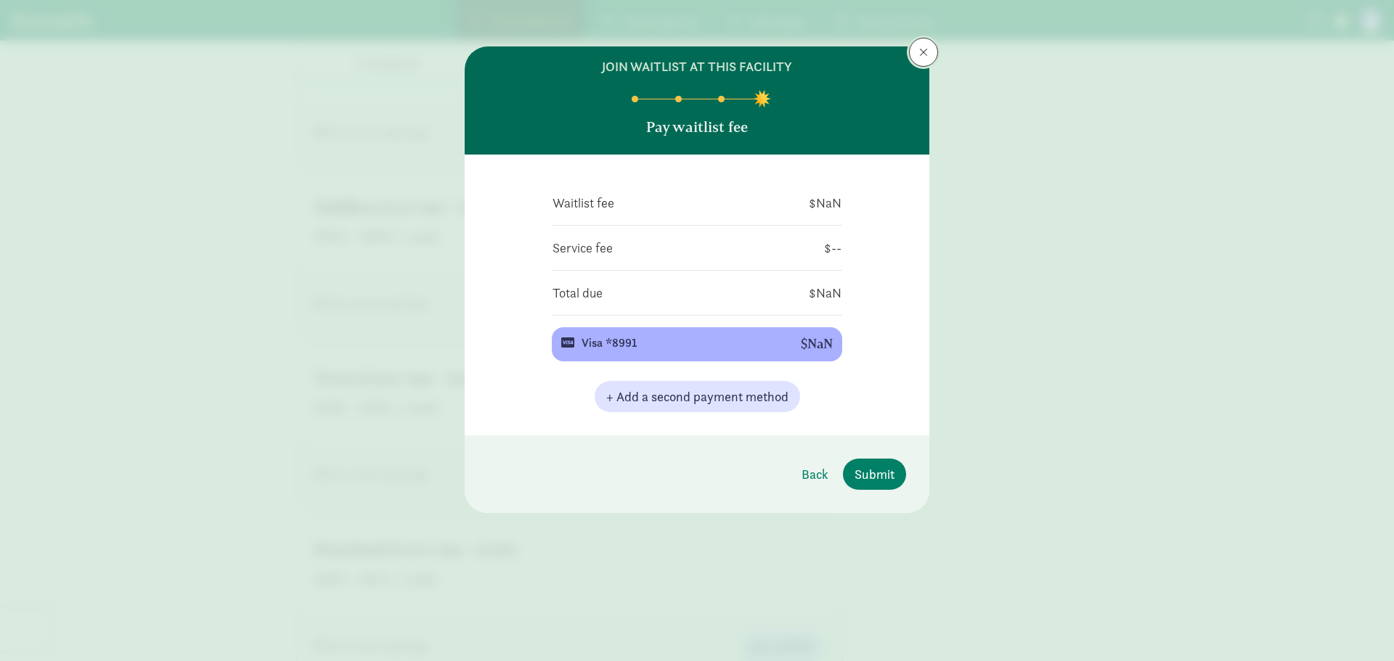
click at [923, 52] on span at bounding box center [923, 52] width 9 height 12
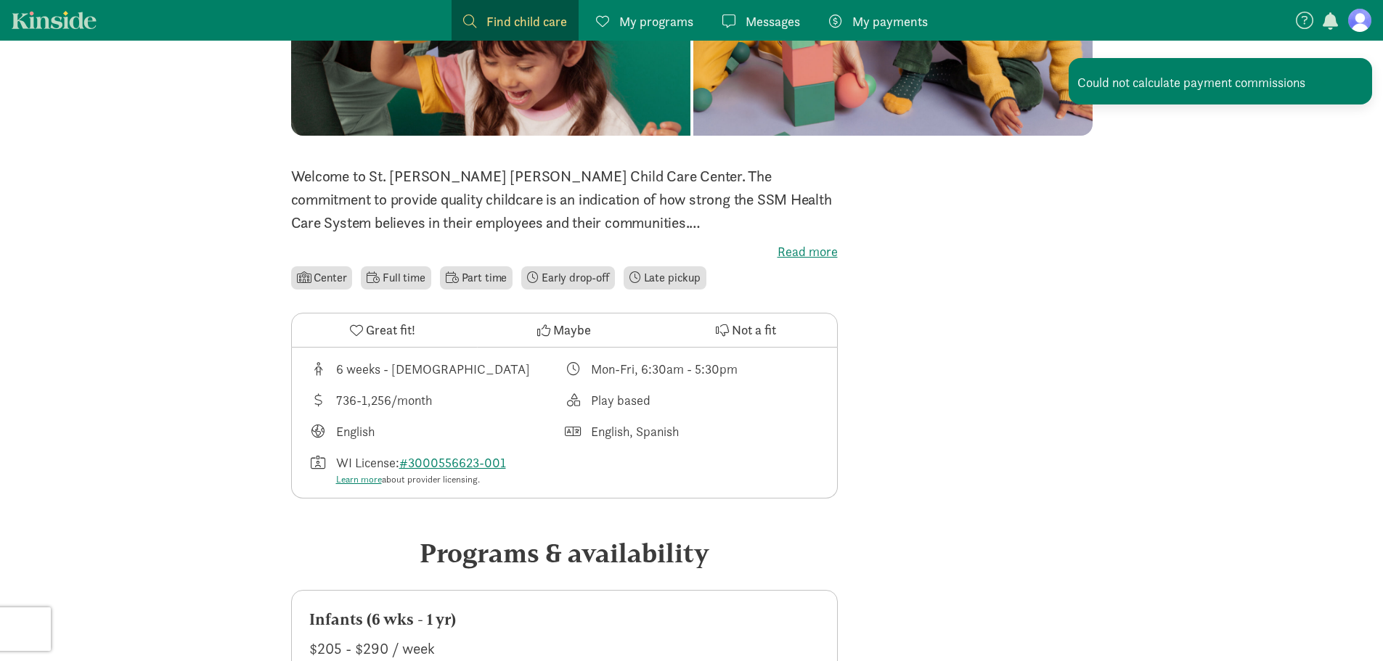
scroll to position [436, 0]
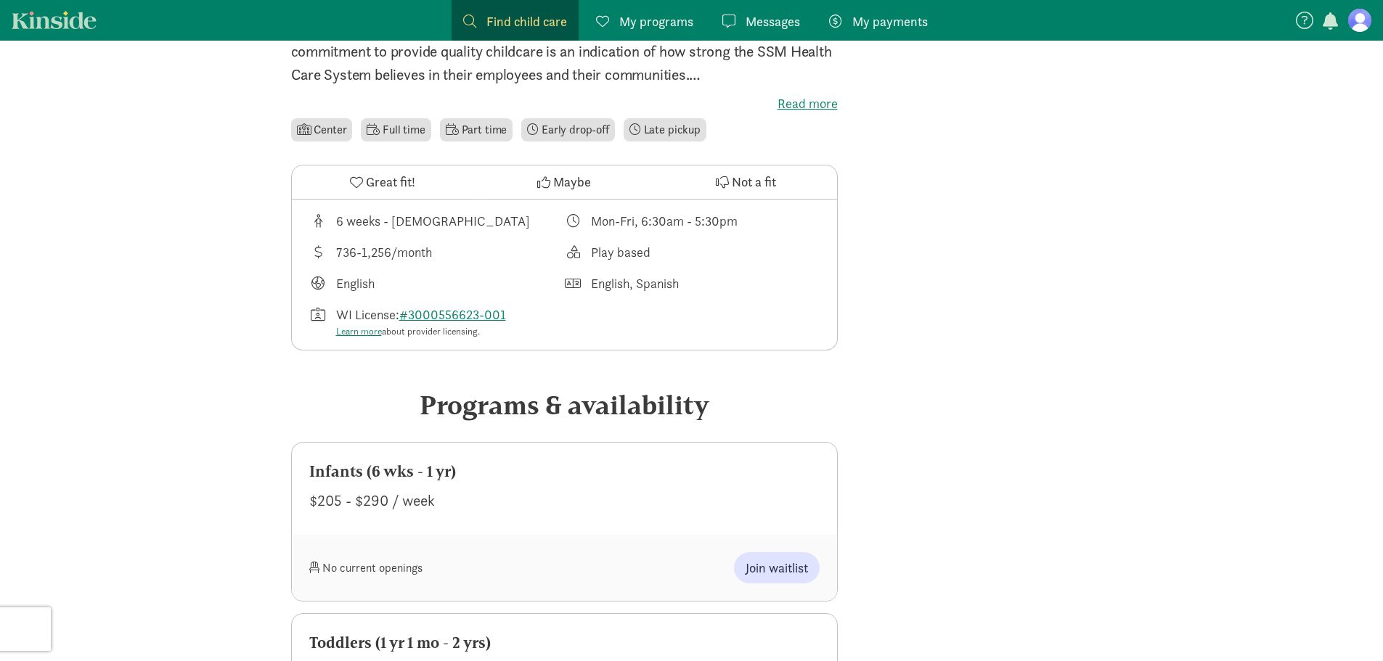
click at [420, 118] on li "Full time" at bounding box center [396, 129] width 70 height 23
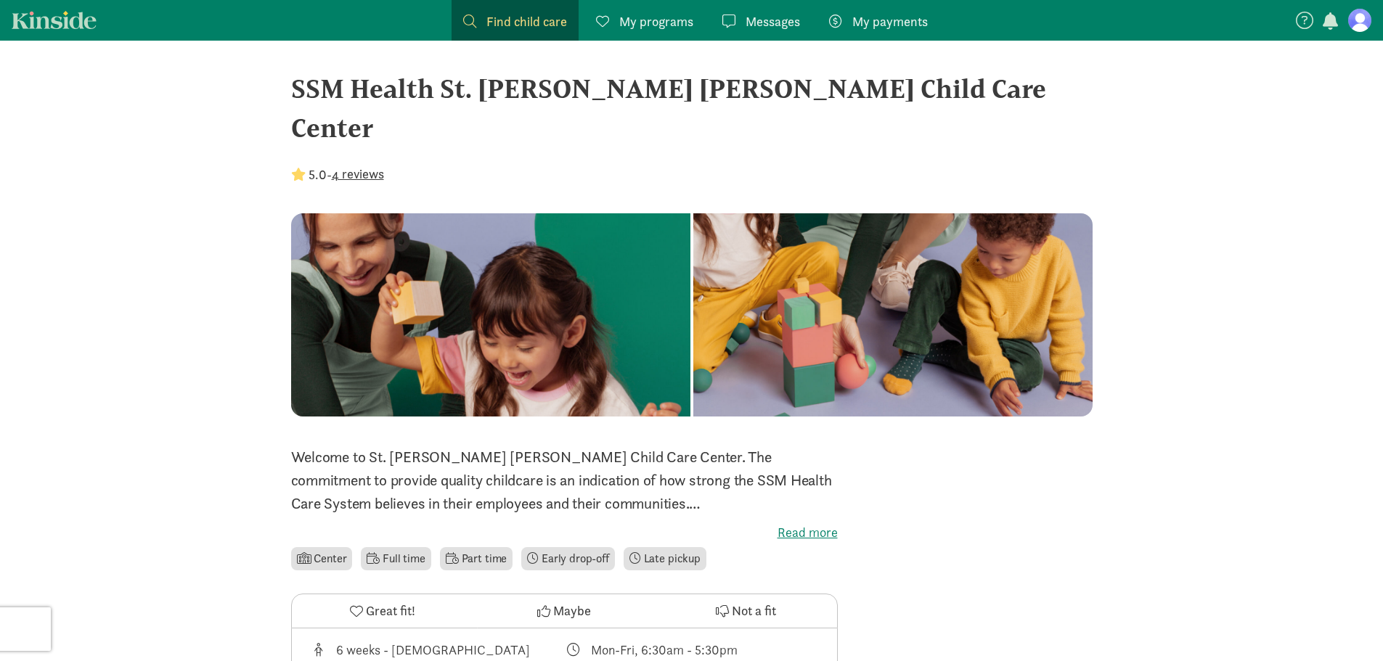
scroll to position [0, 0]
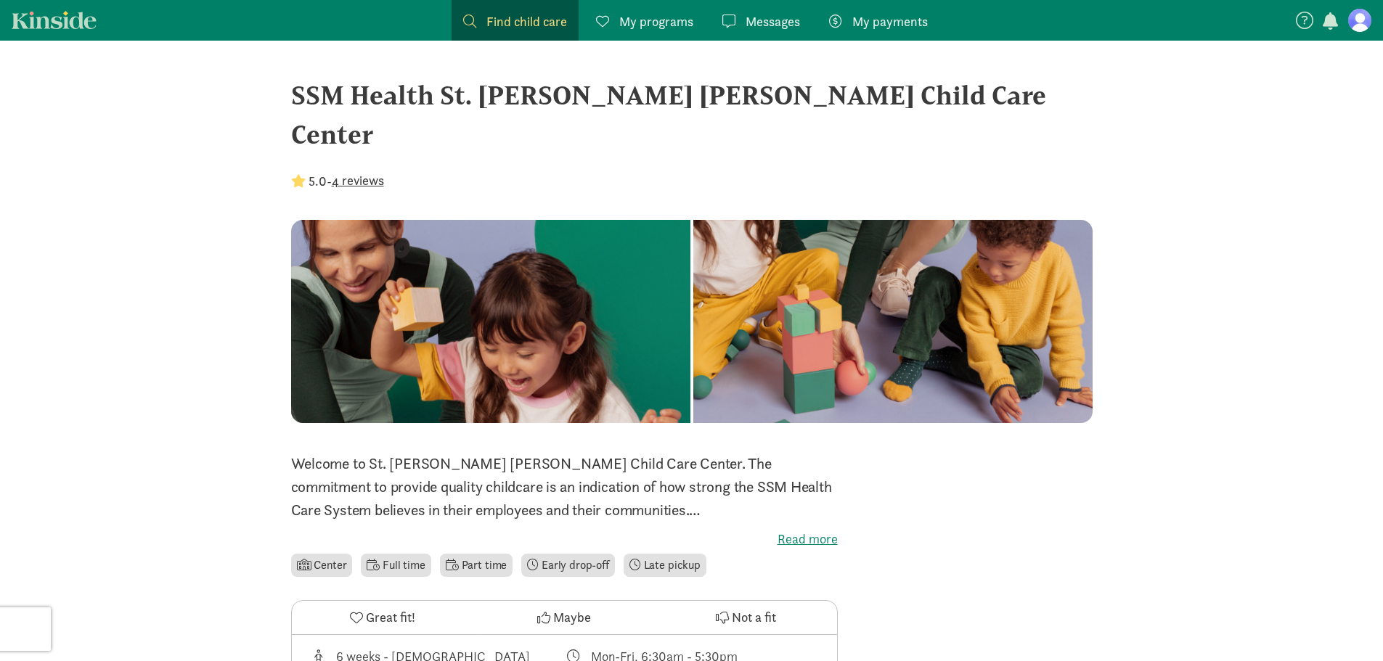
click at [1357, 22] on figure at bounding box center [1359, 20] width 23 height 23
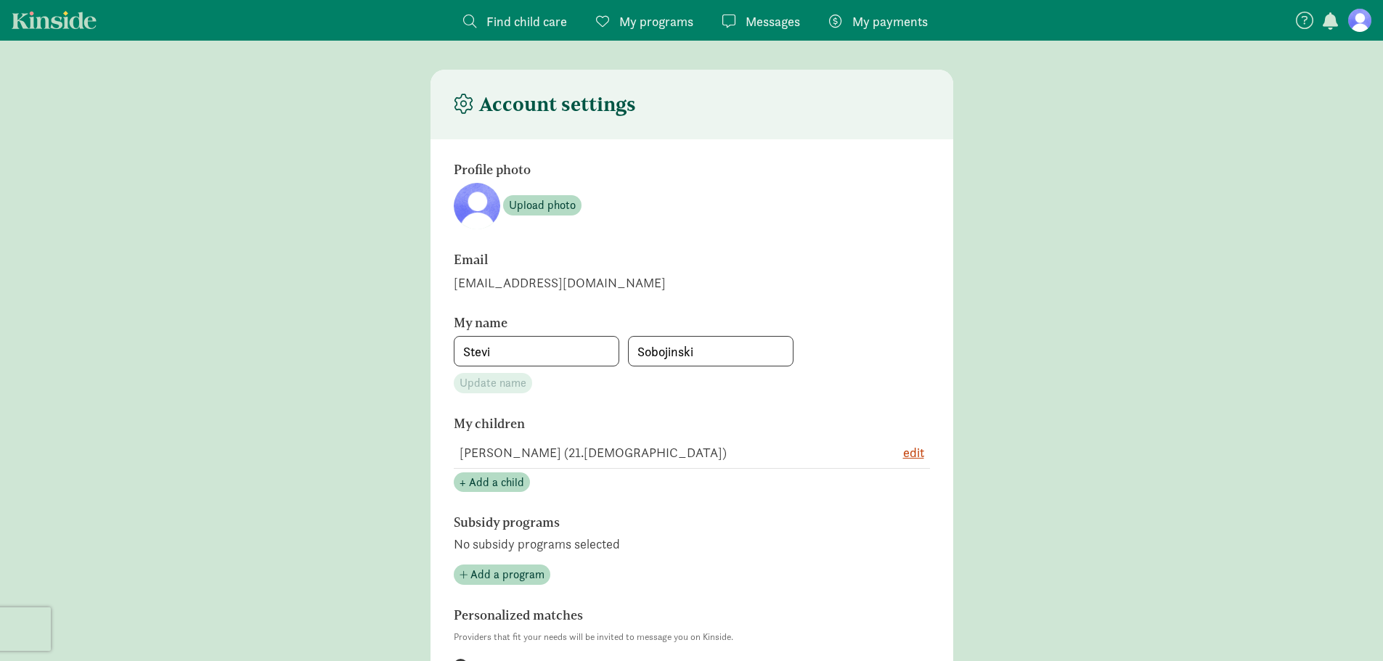
click at [681, 24] on span "My programs" at bounding box center [656, 22] width 74 height 20
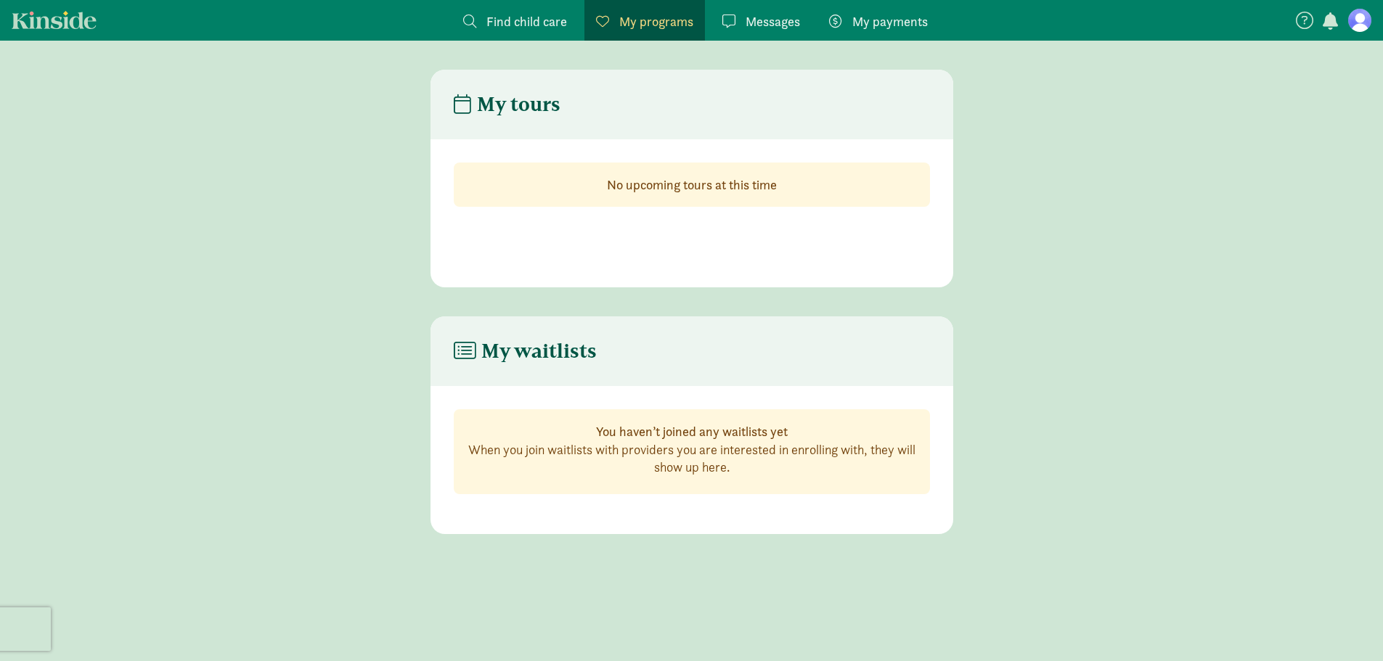
click at [545, 23] on span "Find child care" at bounding box center [526, 22] width 81 height 20
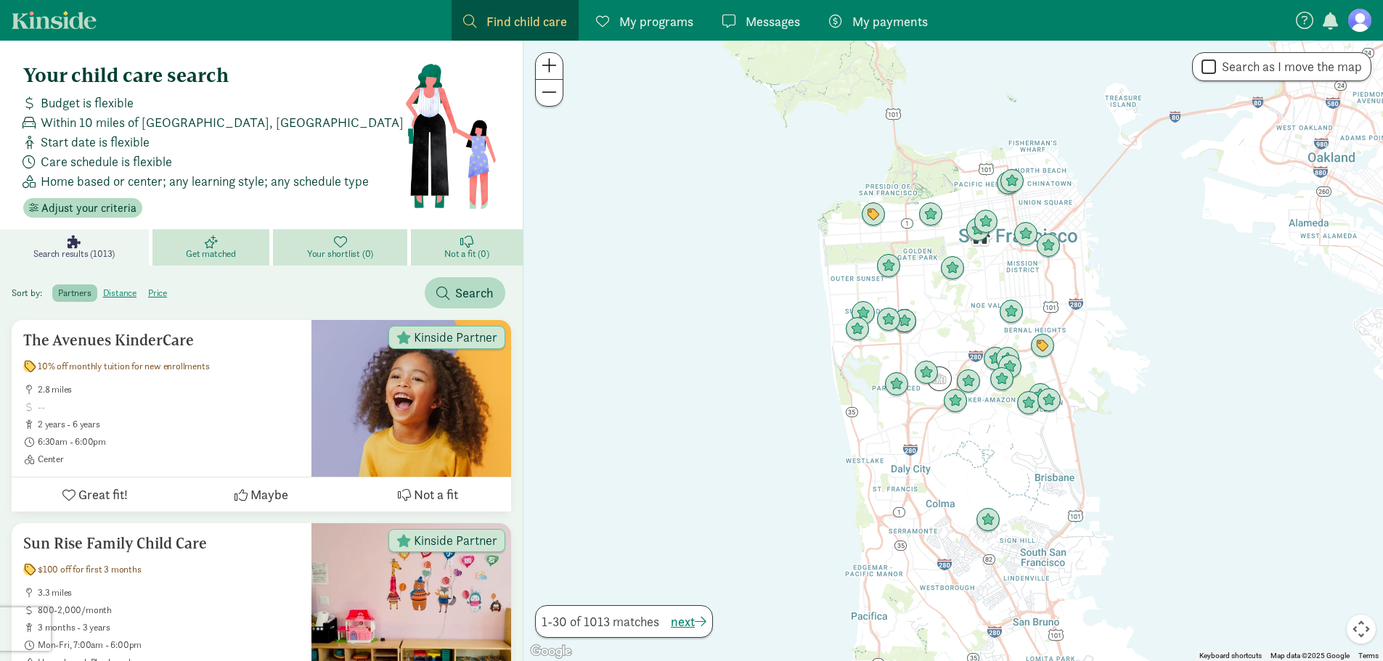
click at [677, 20] on span "My programs" at bounding box center [656, 22] width 74 height 20
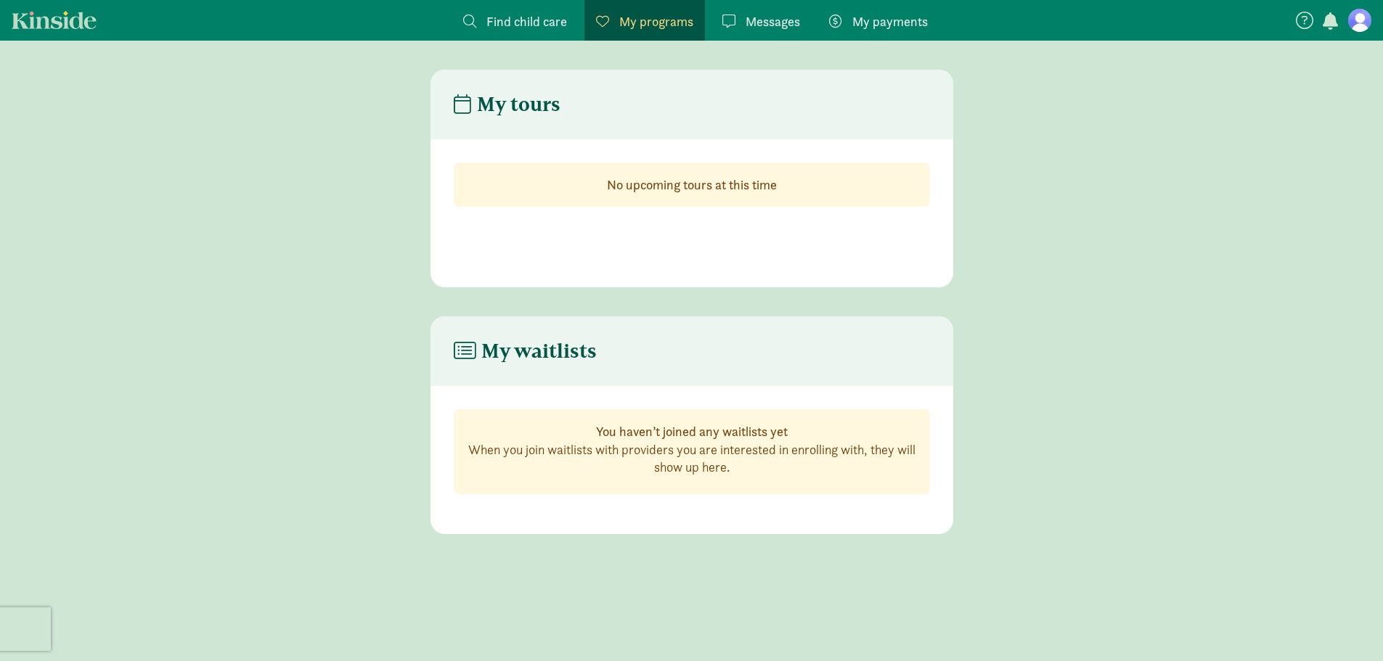
click at [741, 21] on div "Messages Messages" at bounding box center [761, 22] width 78 height 20
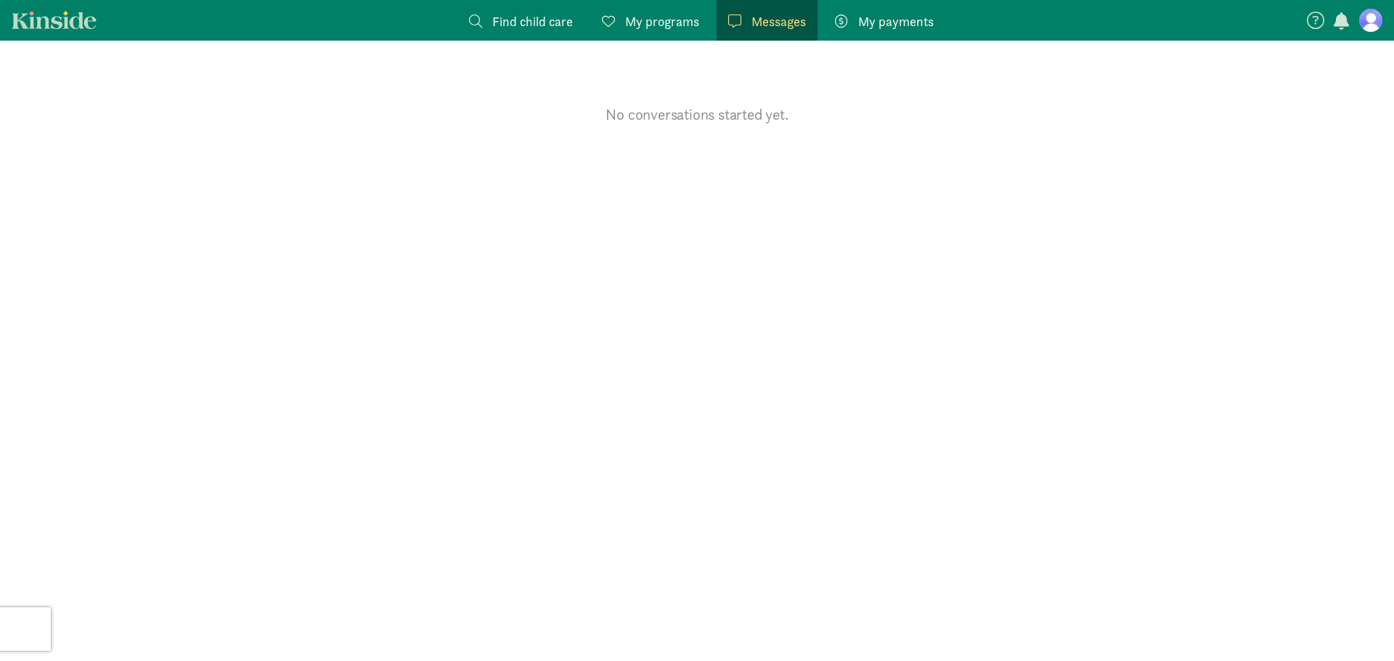
click at [896, 23] on span "My payments" at bounding box center [896, 22] width 76 height 20
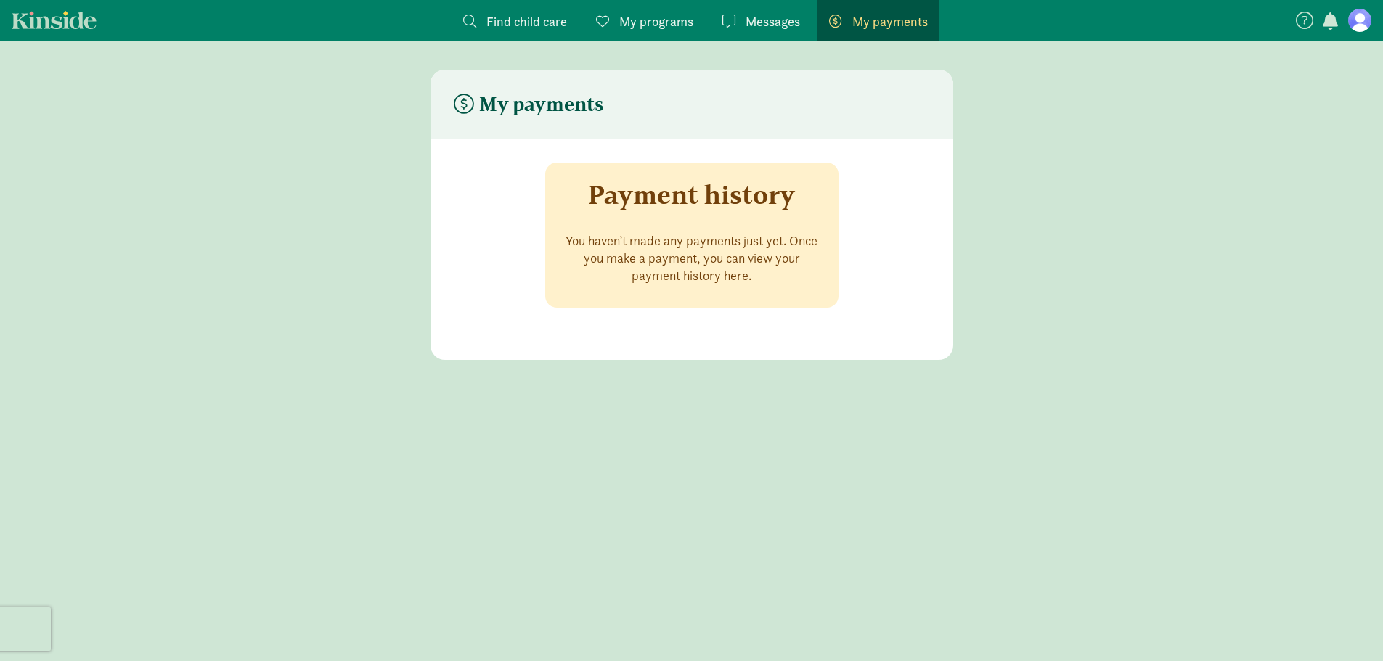
click at [1369, 24] on figure at bounding box center [1359, 20] width 23 height 23
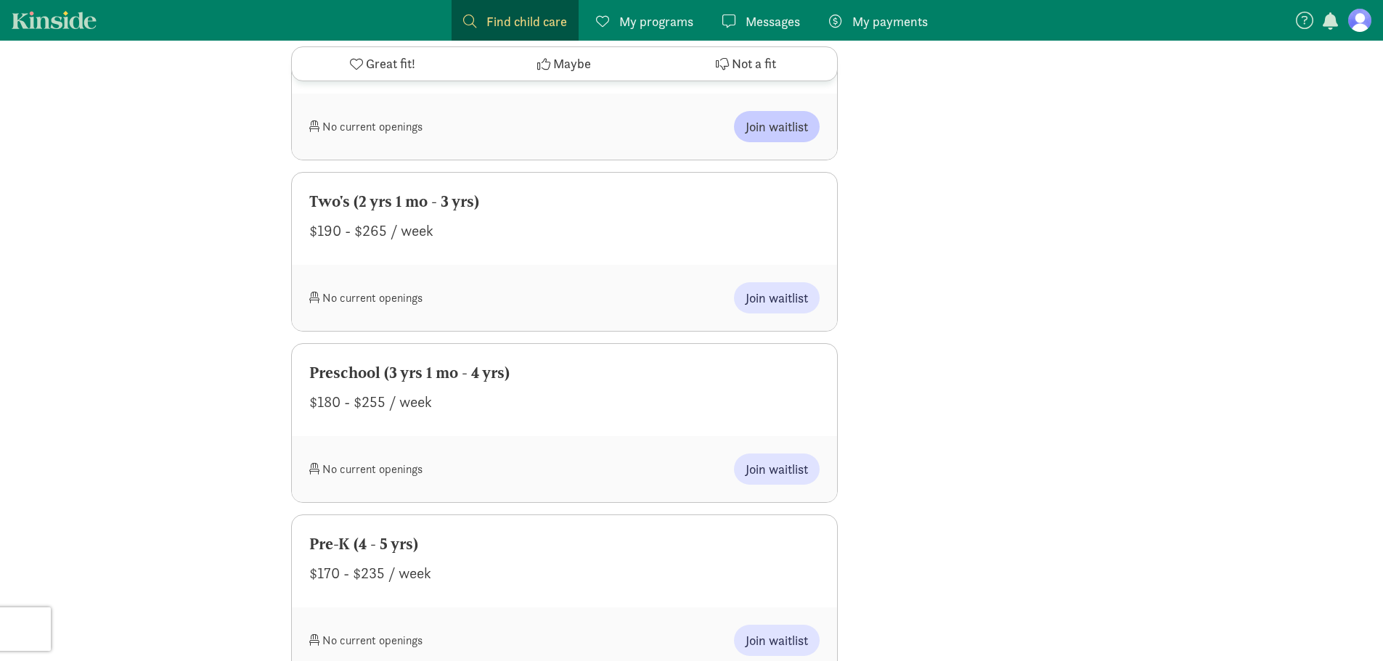
scroll to position [871, 0]
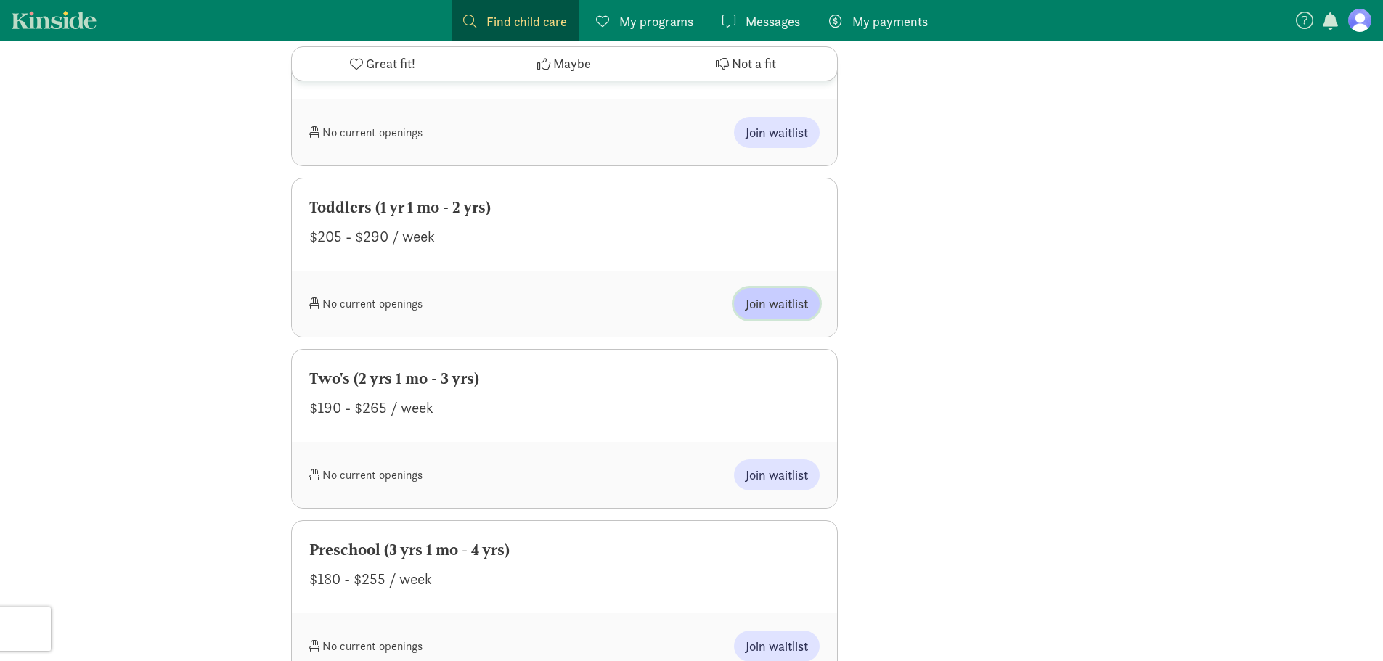
click at [769, 294] on span "Join waitlist" at bounding box center [777, 304] width 62 height 20
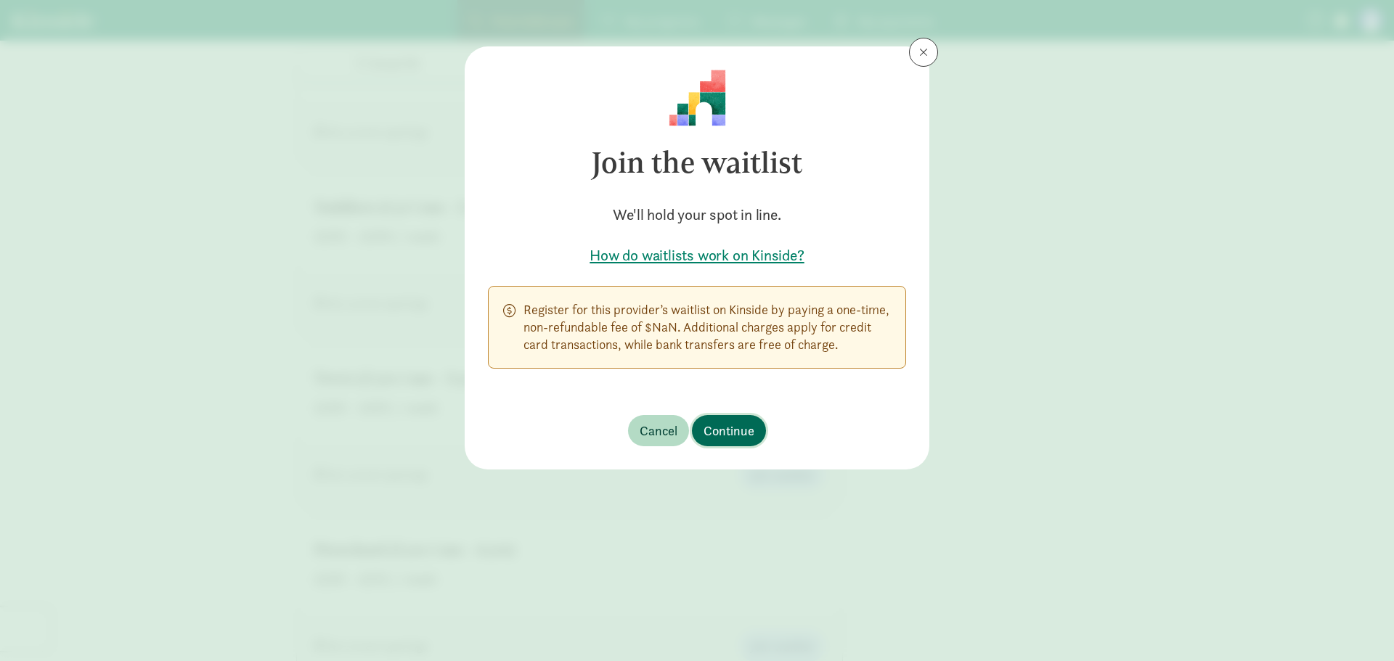
click at [741, 435] on span "Continue" at bounding box center [729, 431] width 51 height 20
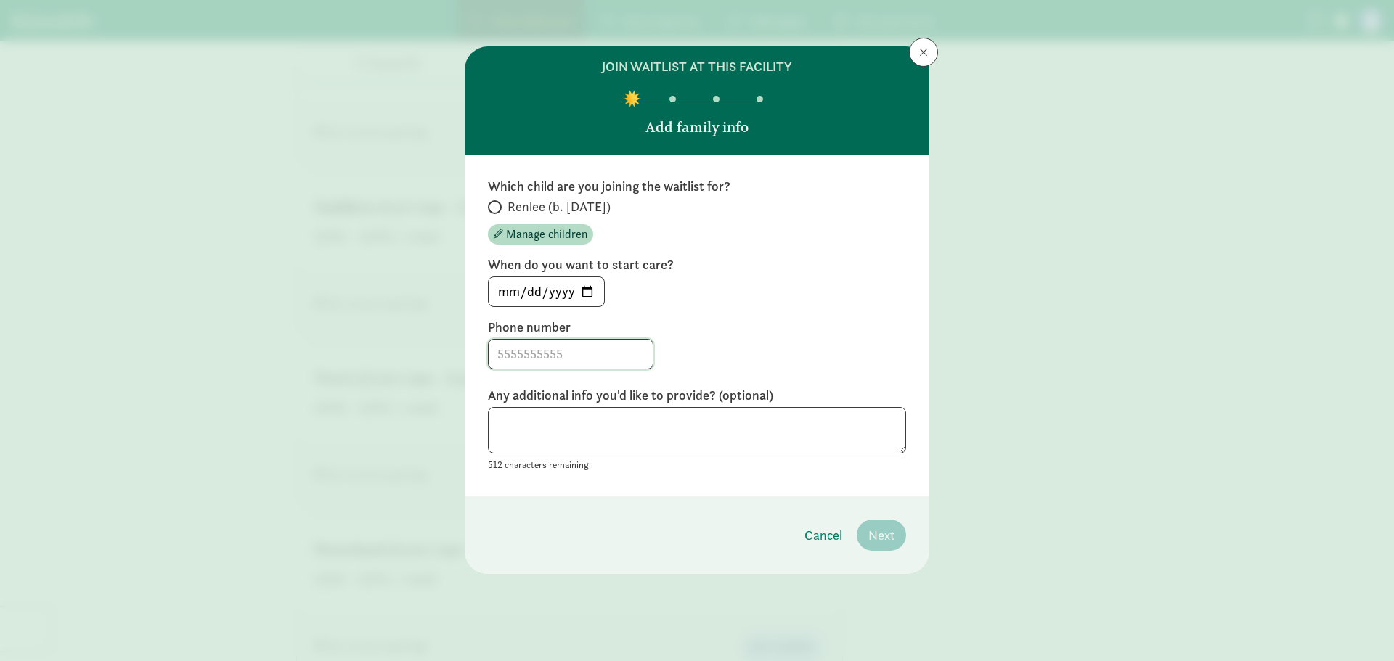
click at [575, 354] on input at bounding box center [571, 354] width 164 height 29
type input "[PHONE_NUMBER]"
click at [714, 440] on textarea at bounding box center [697, 430] width 418 height 47
click at [498, 205] on span at bounding box center [495, 207] width 14 height 14
click at [497, 205] on input "Renlee (b. [DATE])" at bounding box center [492, 207] width 9 height 9
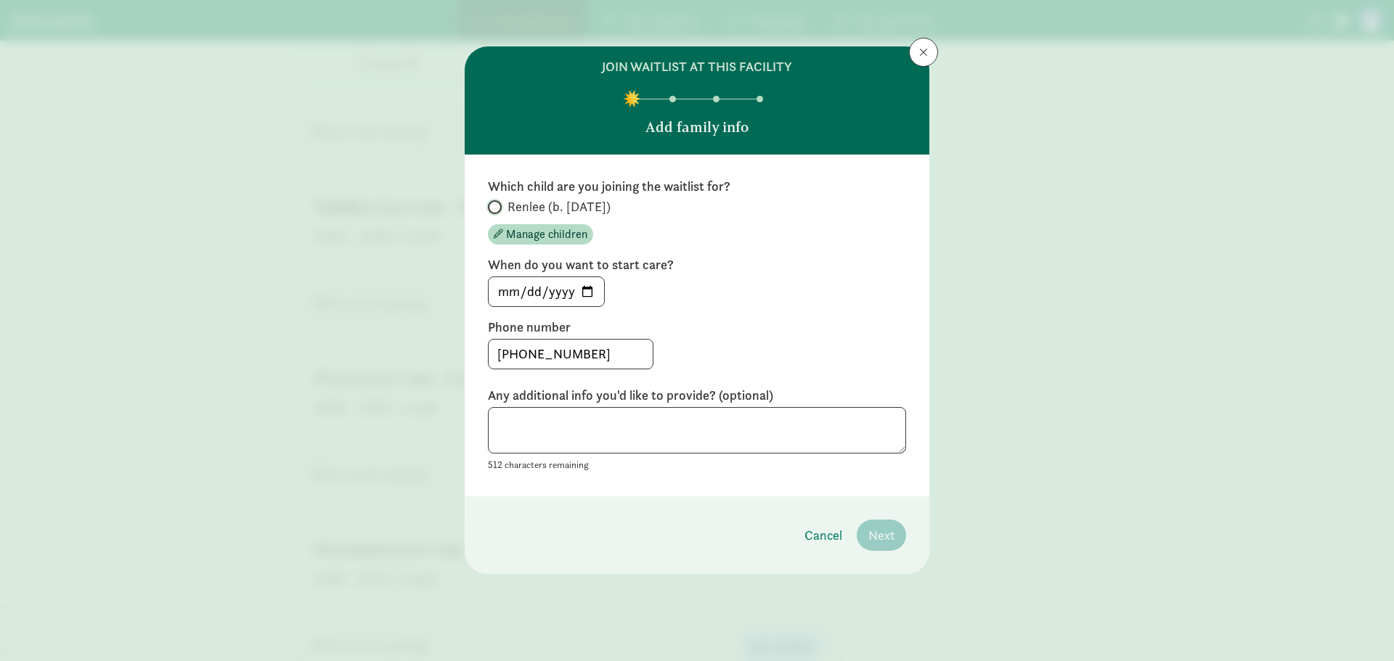
radio input "true"
click at [887, 534] on span "Next" at bounding box center [881, 536] width 26 height 20
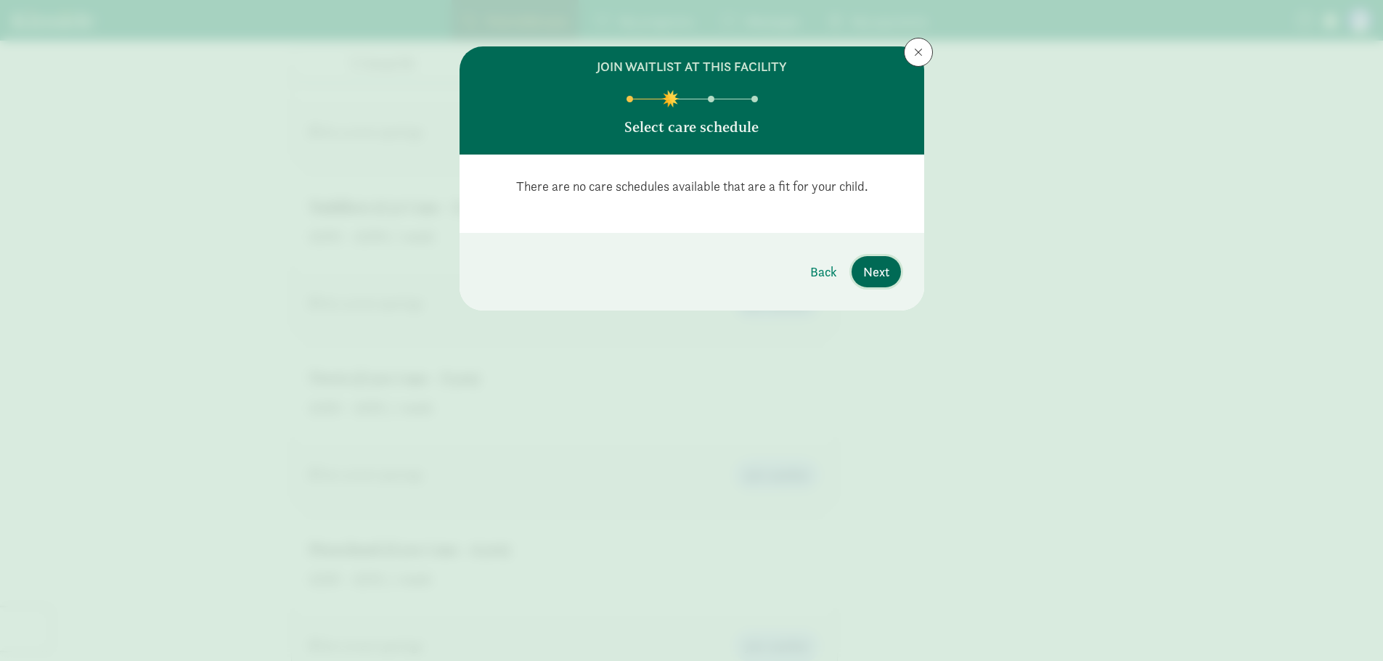
click at [863, 265] on span "Next" at bounding box center [876, 272] width 26 height 20
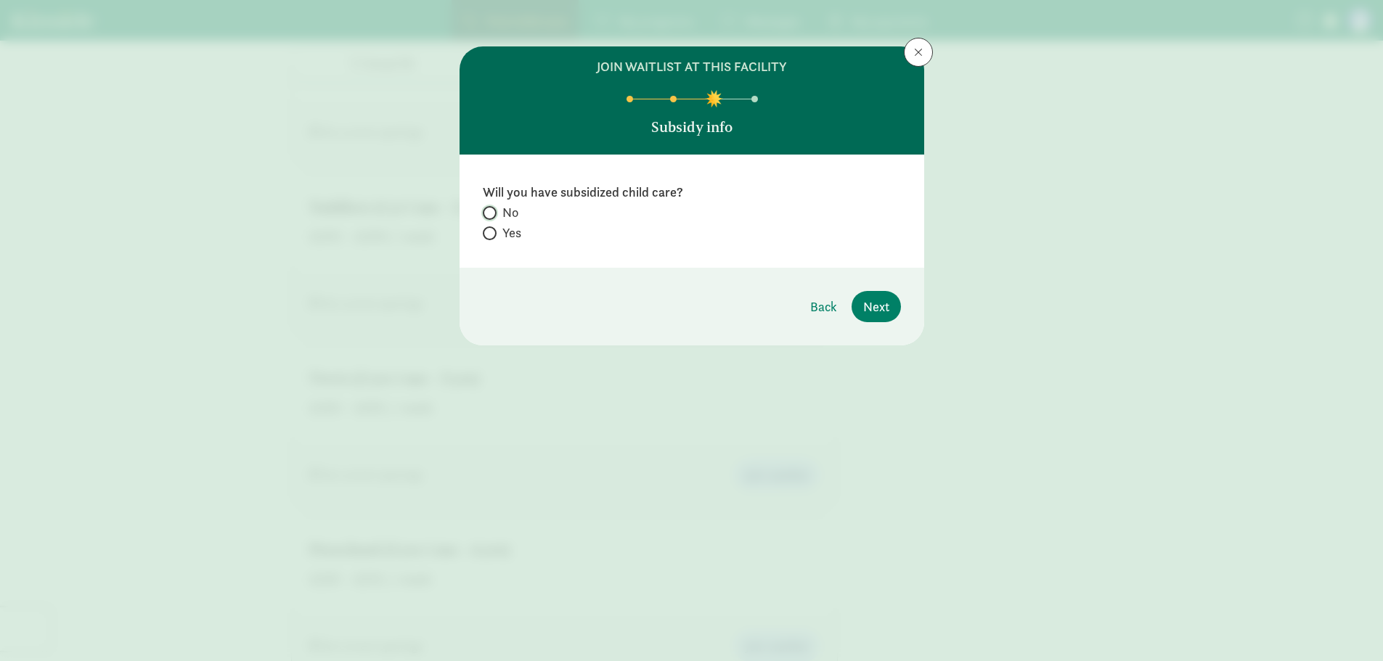
click at [486, 213] on input "No" at bounding box center [487, 212] width 9 height 9
radio input "true"
click at [892, 304] on button "Next" at bounding box center [876, 306] width 49 height 31
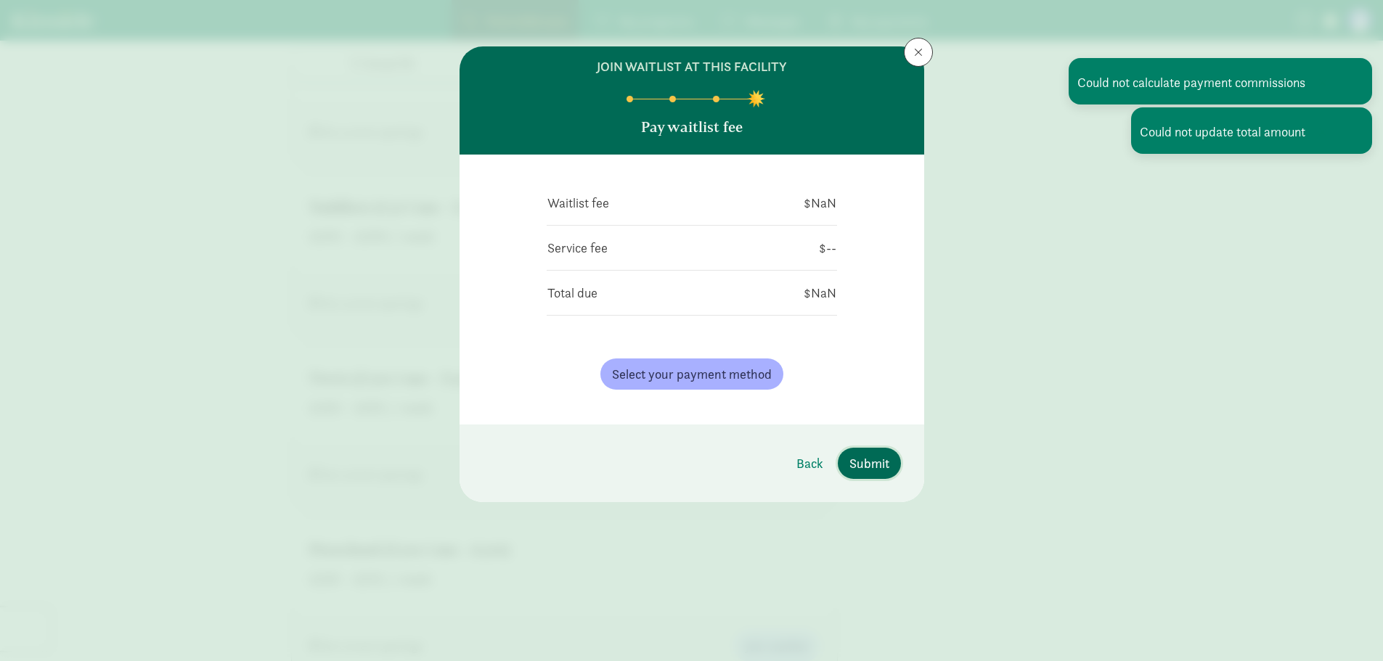
click at [868, 468] on span "Submit" at bounding box center [870, 464] width 40 height 20
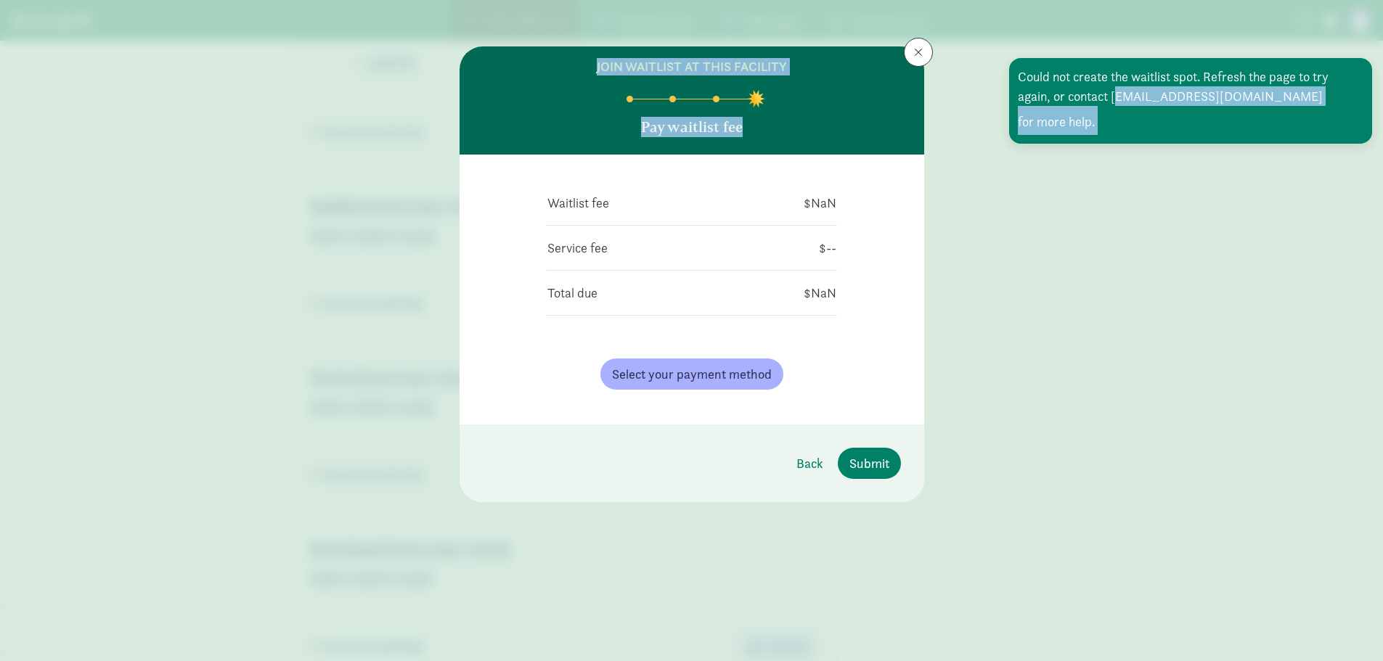
drag, startPoint x: 1120, startPoint y: 196, endPoint x: 1189, endPoint y: 196, distance: 69.7
copy div "loremips@dolorsi.ame con adip elit. ‹ › × SED Doeius Te. Incid Utlab Etdolore M…"
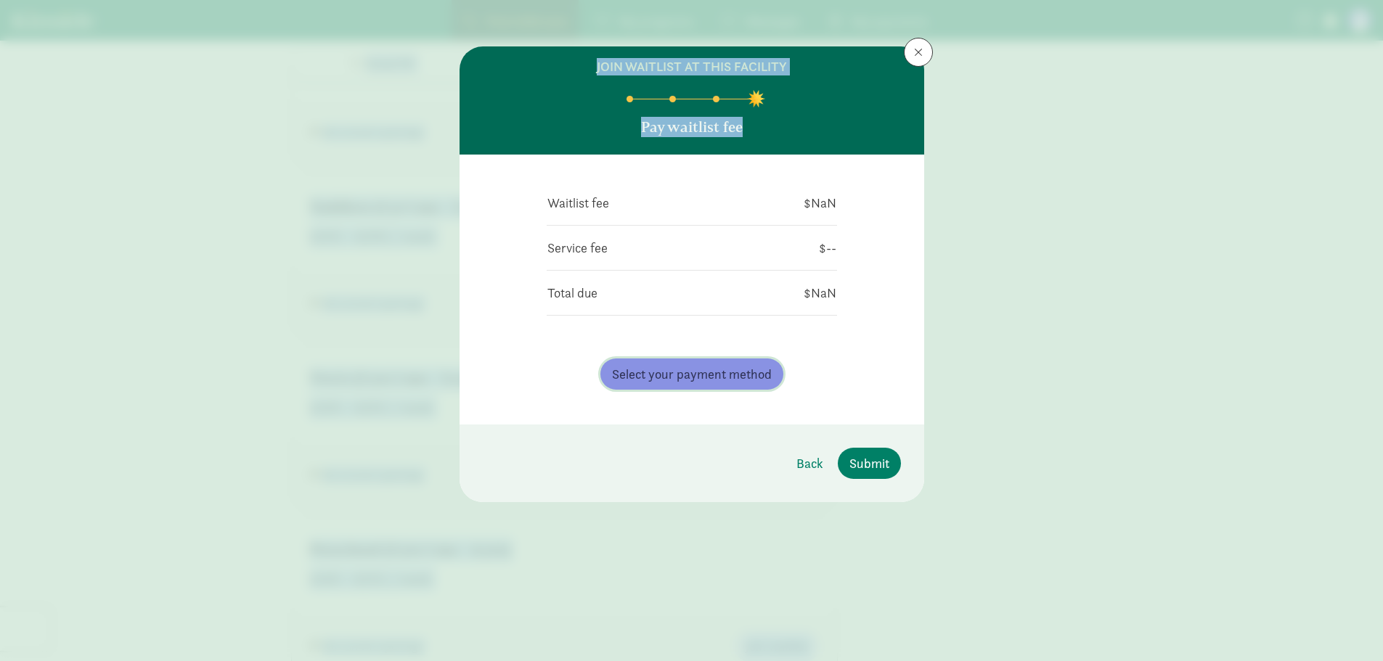
click at [730, 372] on span "Select your payment method" at bounding box center [692, 375] width 160 height 20
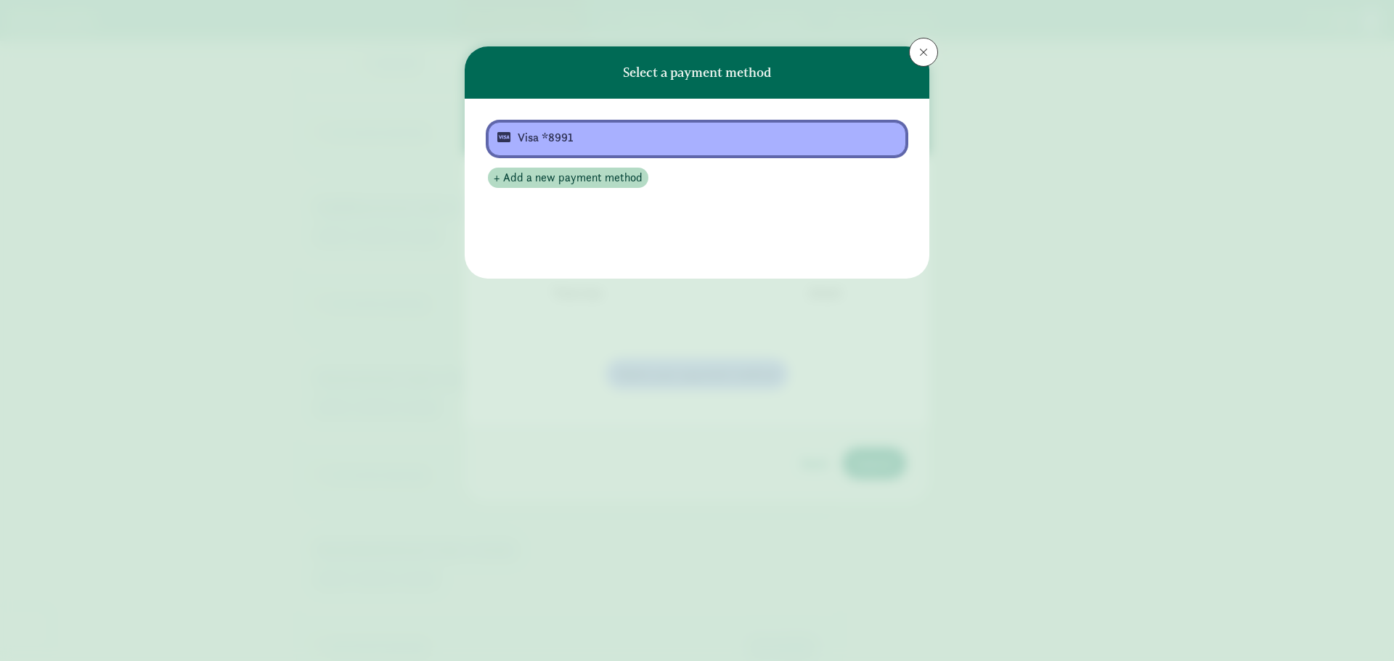
click at [542, 144] on div "Visa *8991" at bounding box center [696, 137] width 356 height 17
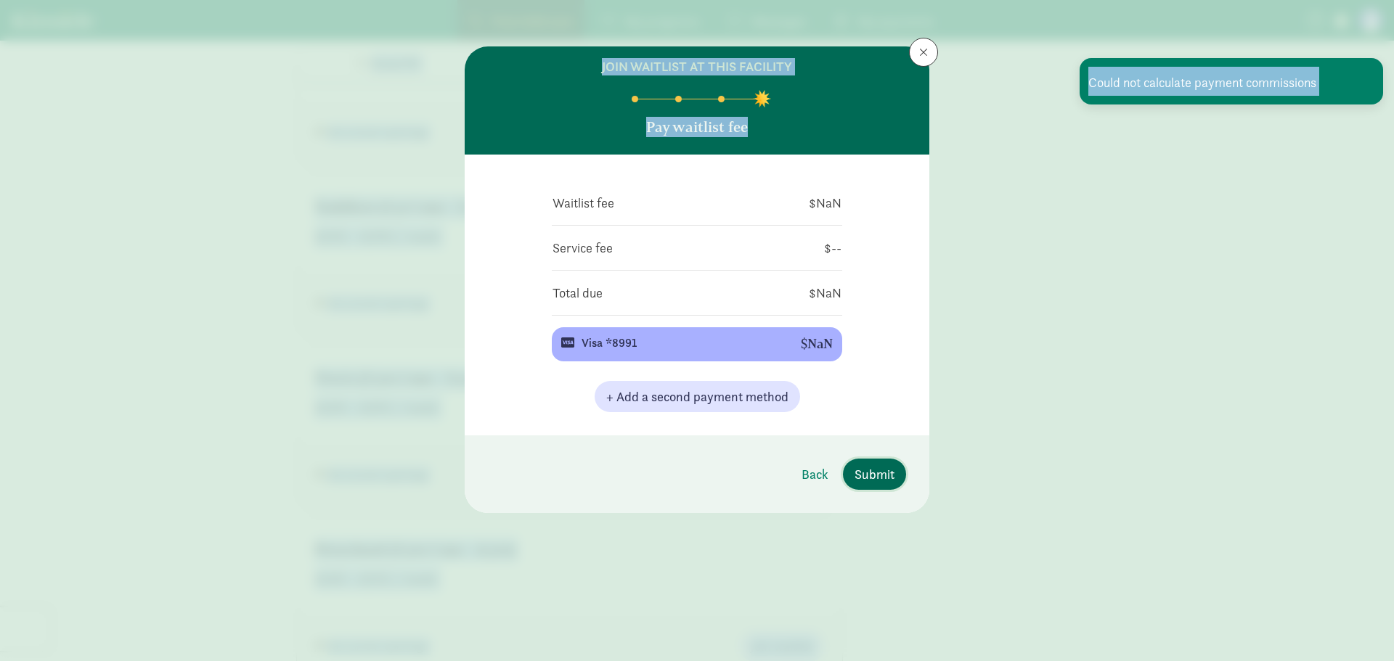
click at [879, 484] on span "Submit" at bounding box center [875, 475] width 40 height 20
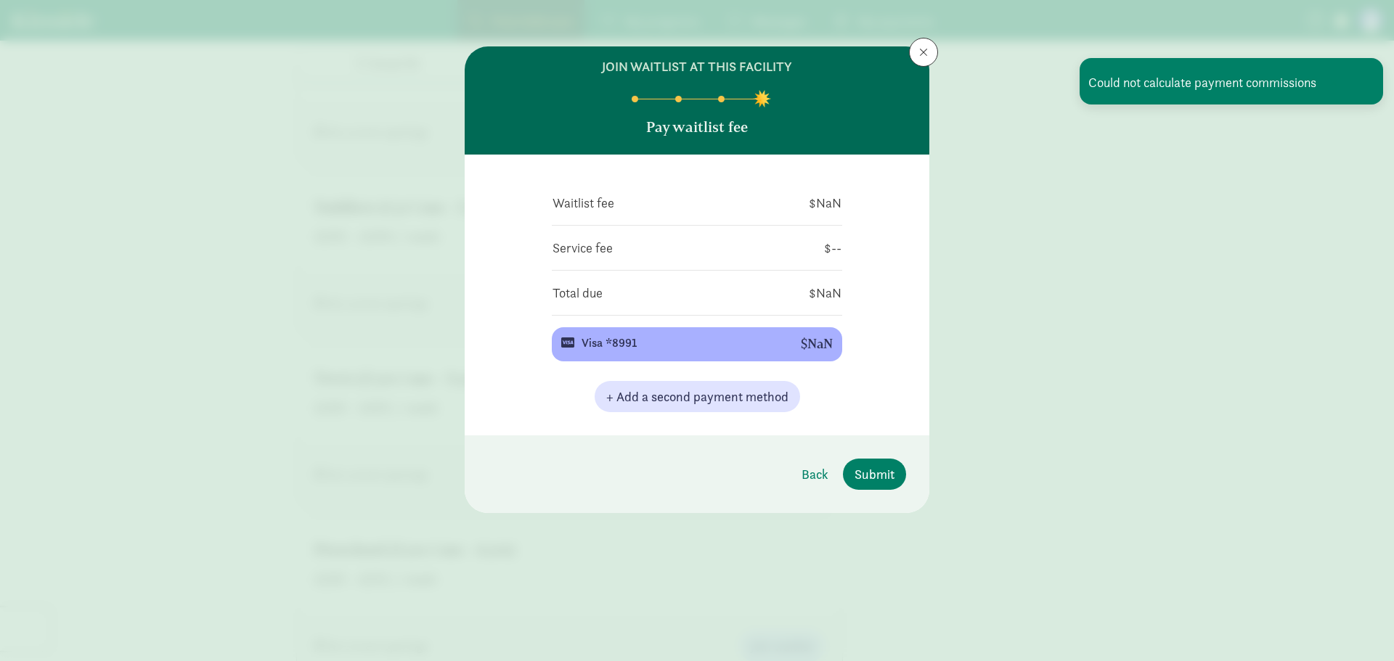
click at [989, 386] on div "join waitlist at this facility Pay waitlist fee Waitlist fee $NaN Service fee $…" at bounding box center [697, 330] width 1394 height 661
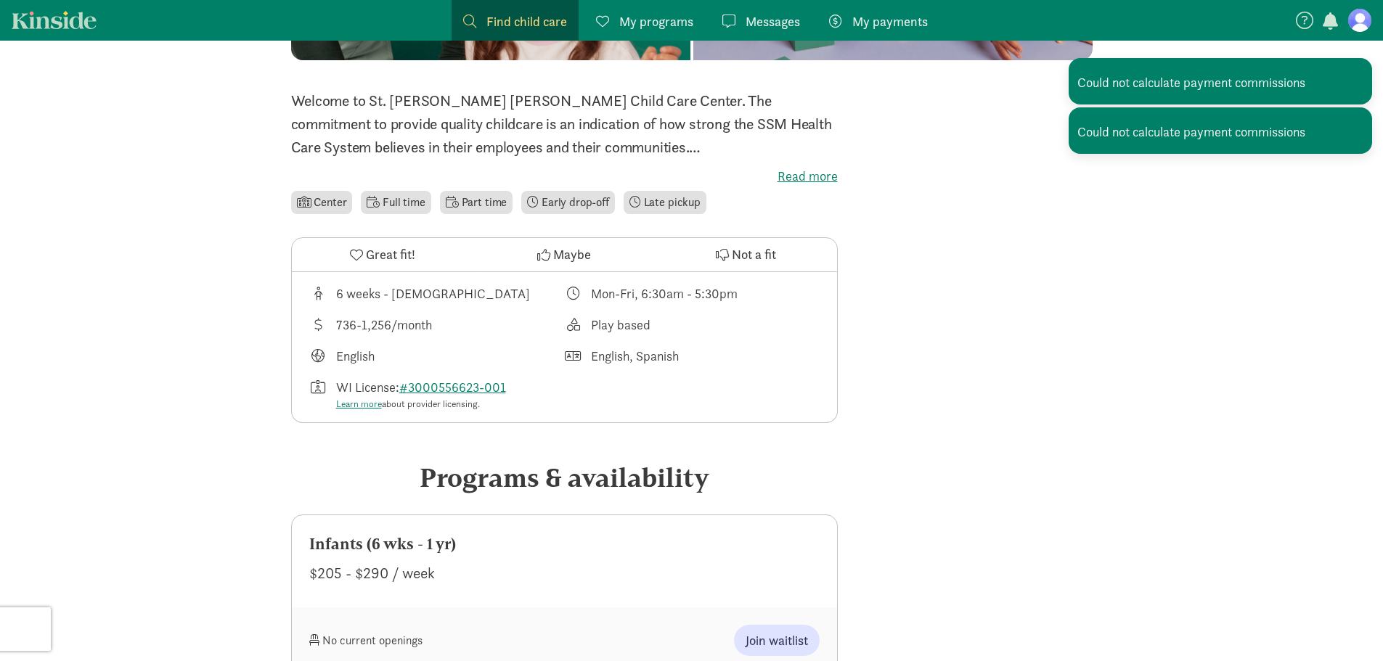
scroll to position [0, 0]
